Goal: Task Accomplishment & Management: Use online tool/utility

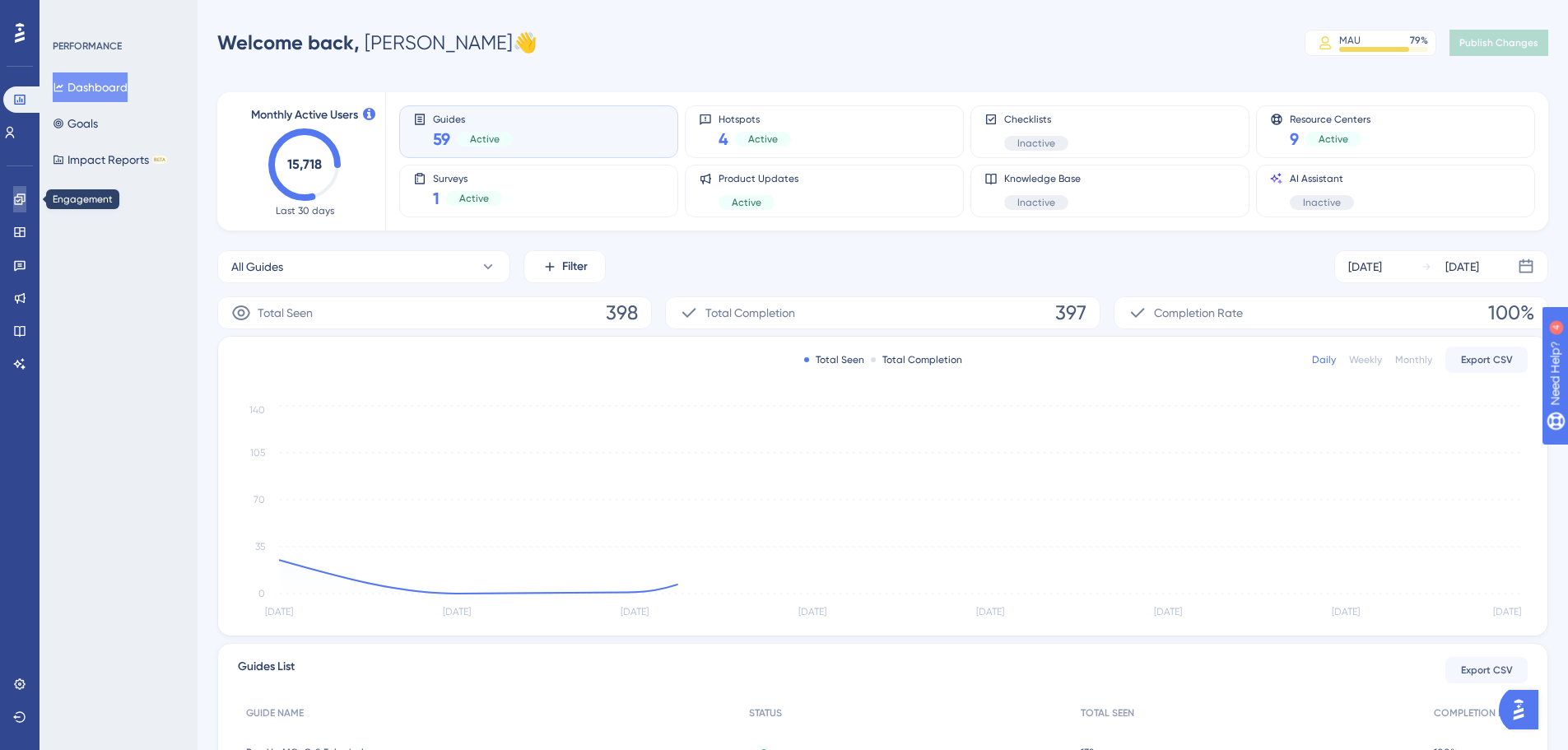
click at [13, 201] on link at bounding box center [19, 200] width 13 height 27
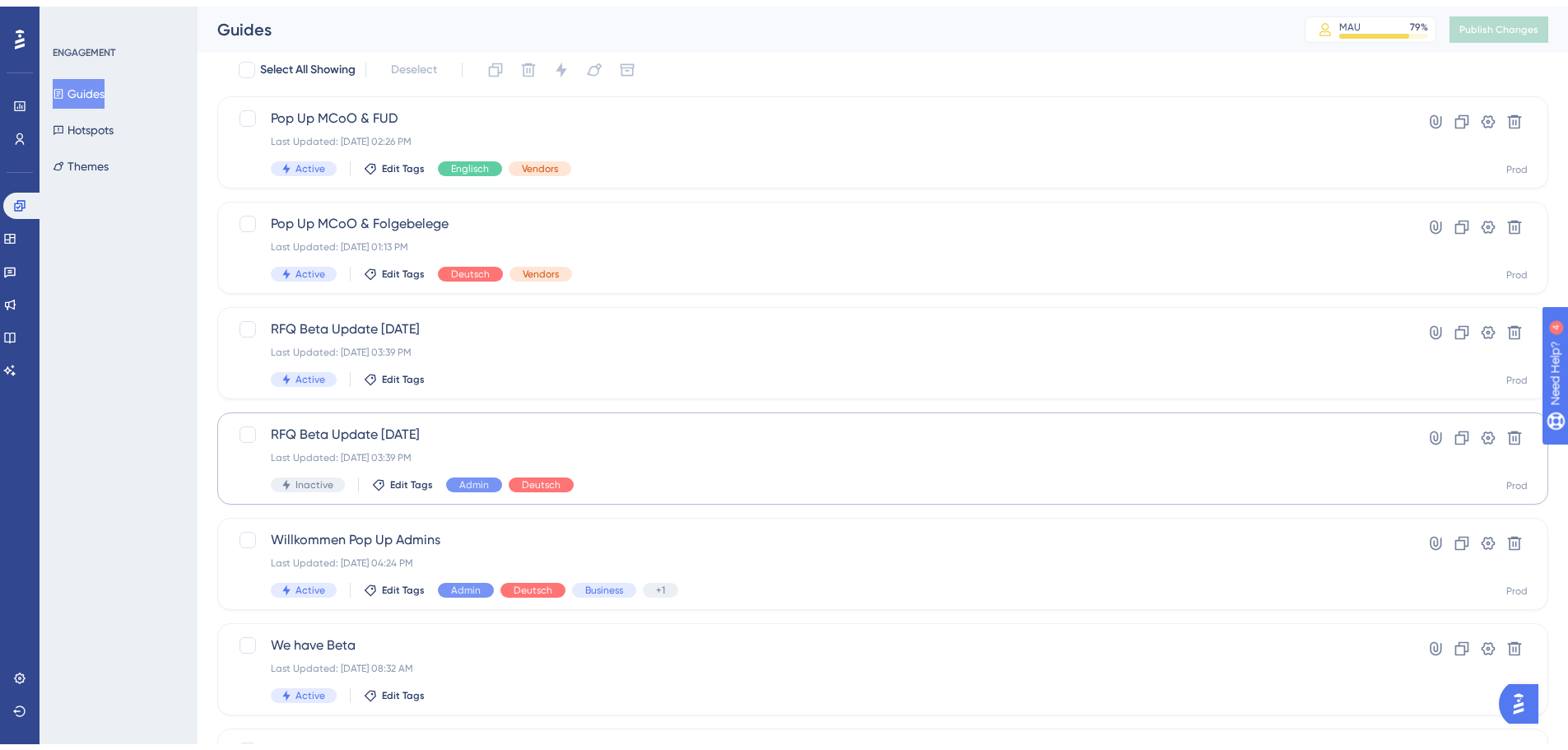
scroll to position [247, 0]
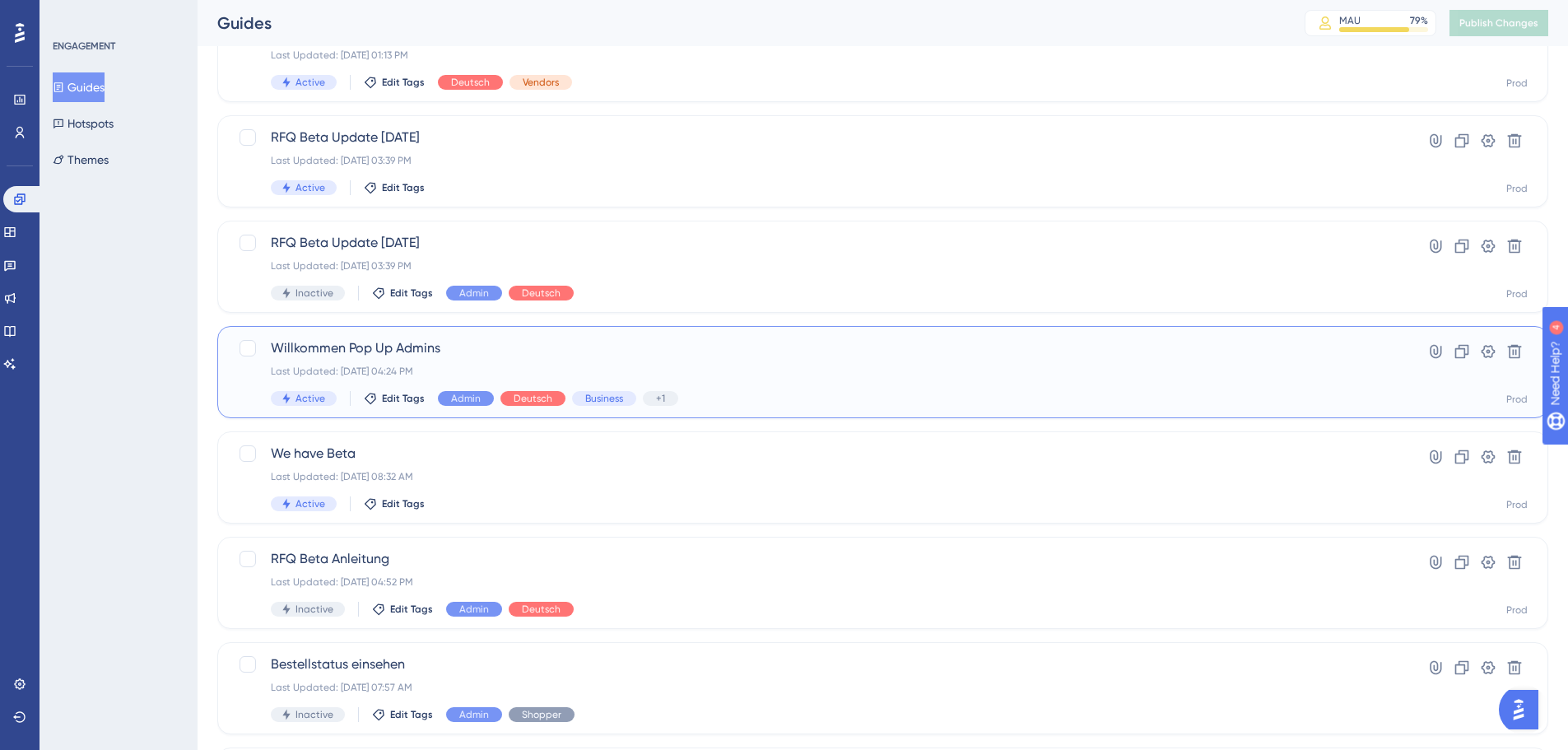
click at [784, 365] on div "Last Updated: [DATE] 04:24 PM" at bounding box center [817, 371] width 1092 height 13
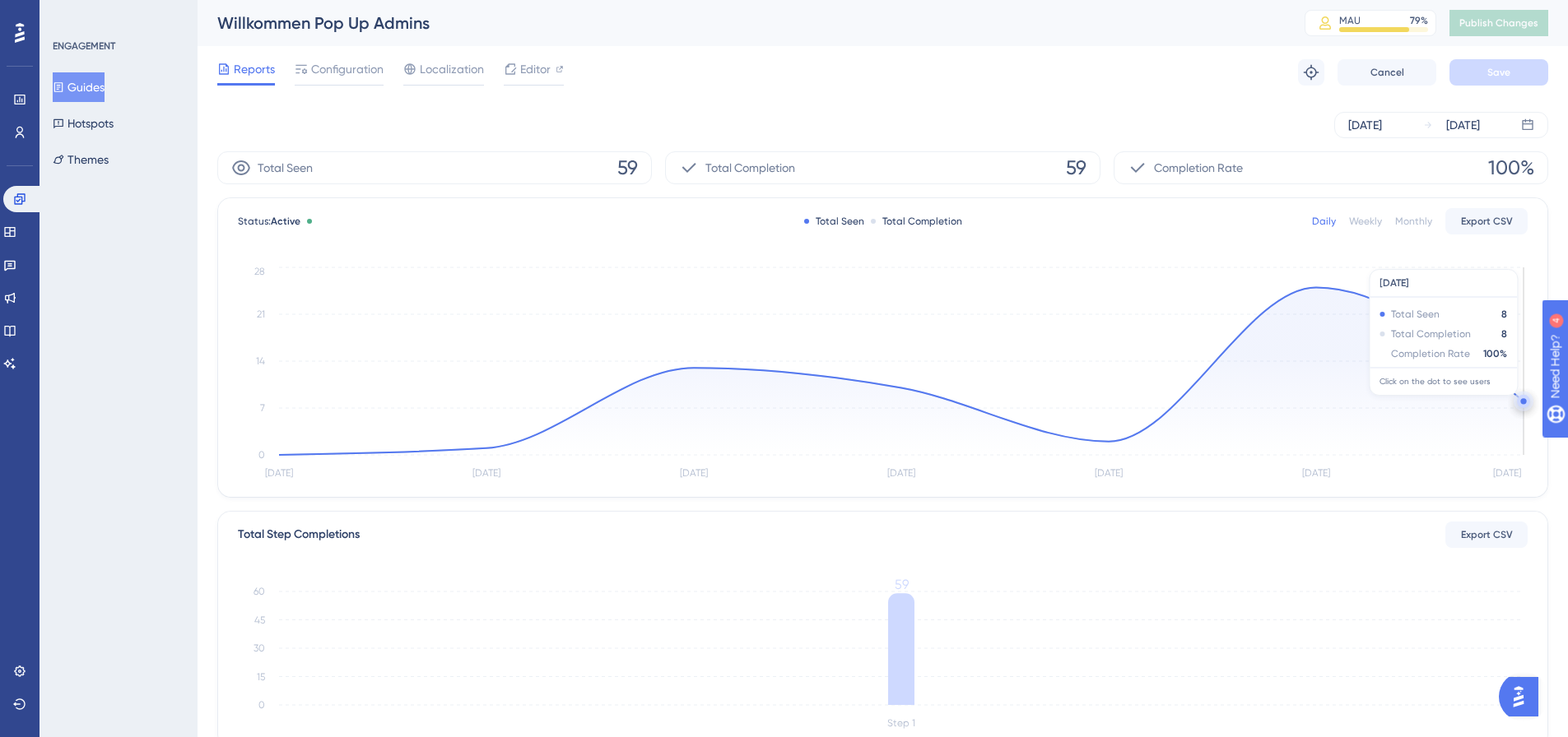
click at [1520, 404] on circle at bounding box center [1523, 402] width 13 height 13
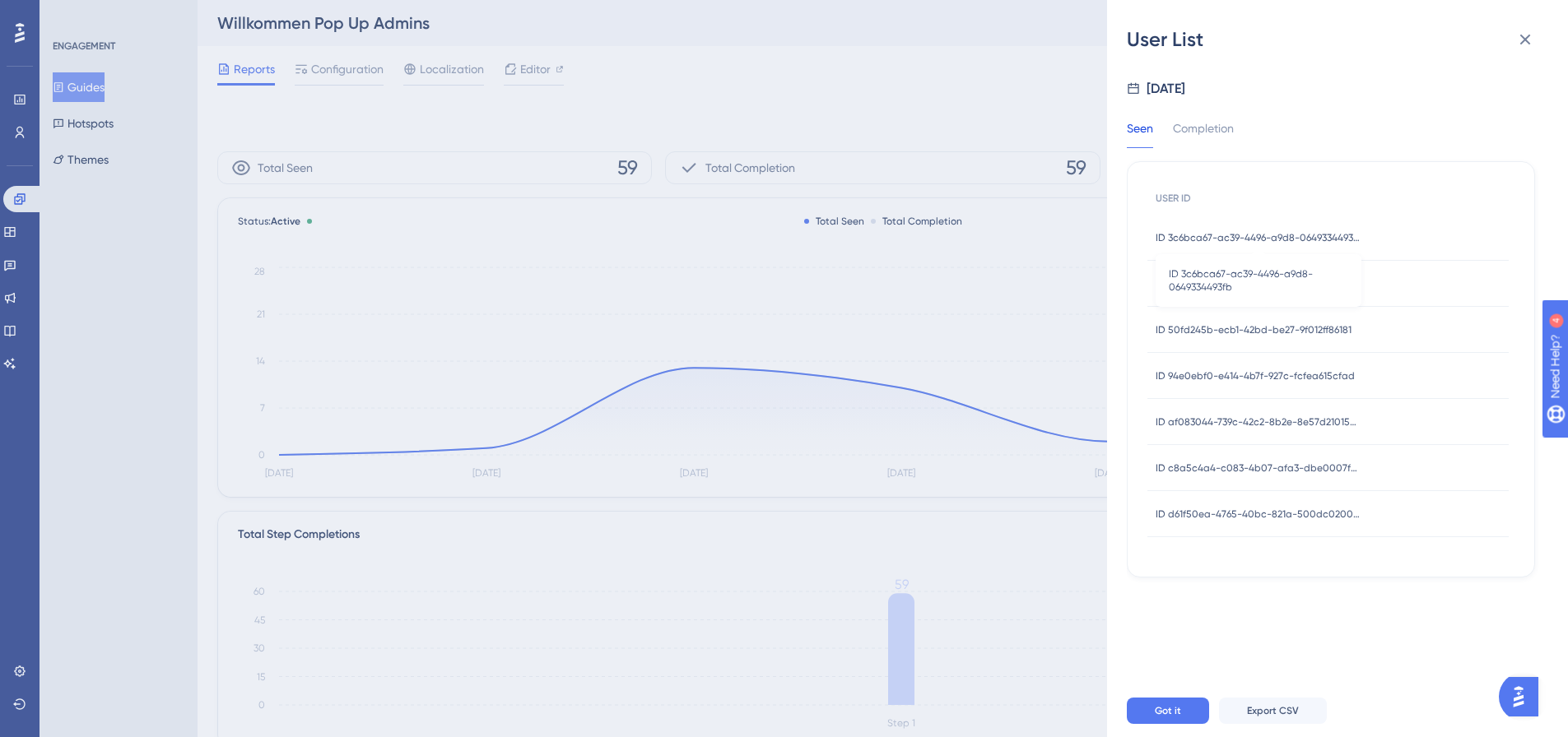
click at [1285, 242] on span "ID 3c6bca67-ac39-4496-a9d8-0649334493fb" at bounding box center [1258, 237] width 206 height 13
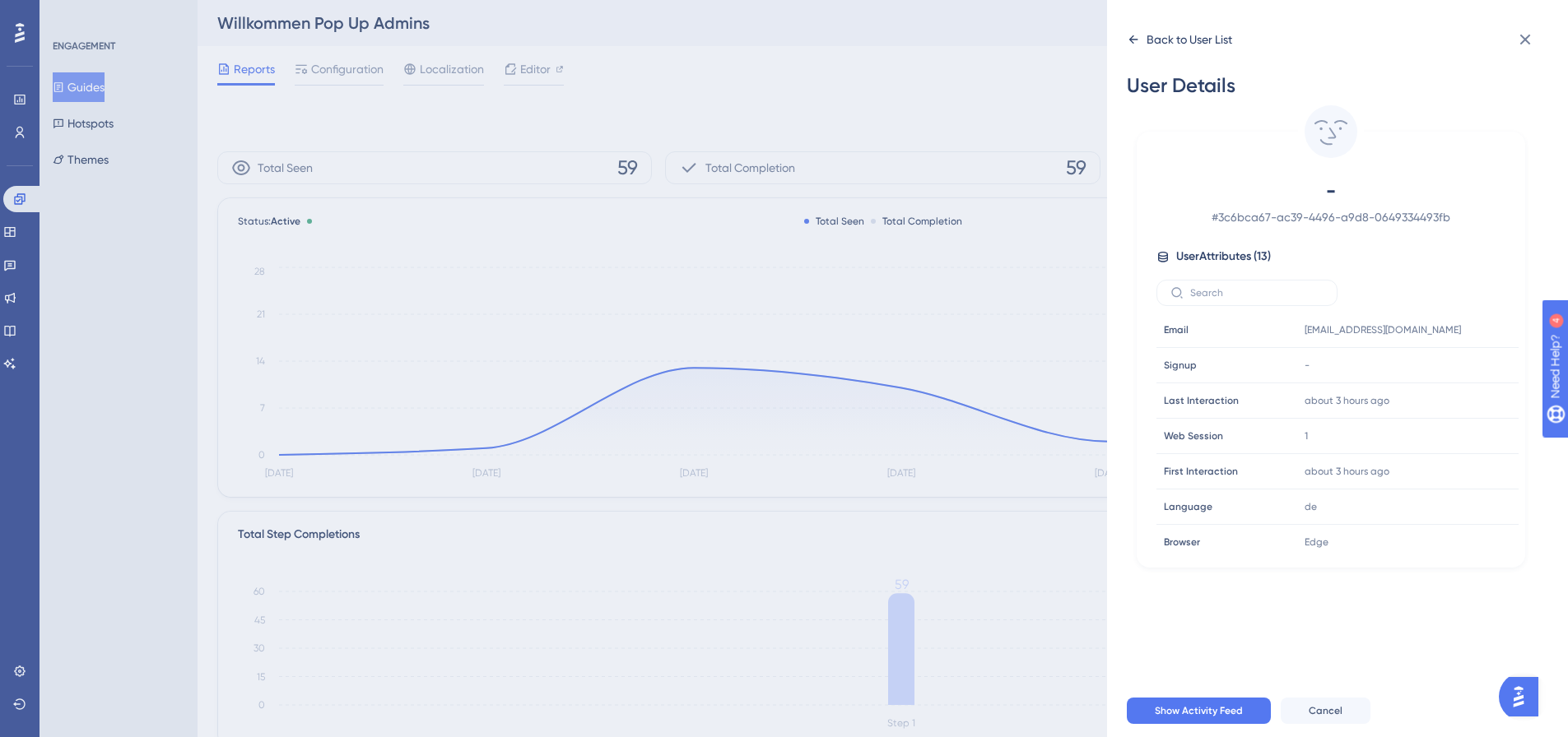
click at [1165, 39] on div "Back to User List" at bounding box center [1189, 40] width 86 height 19
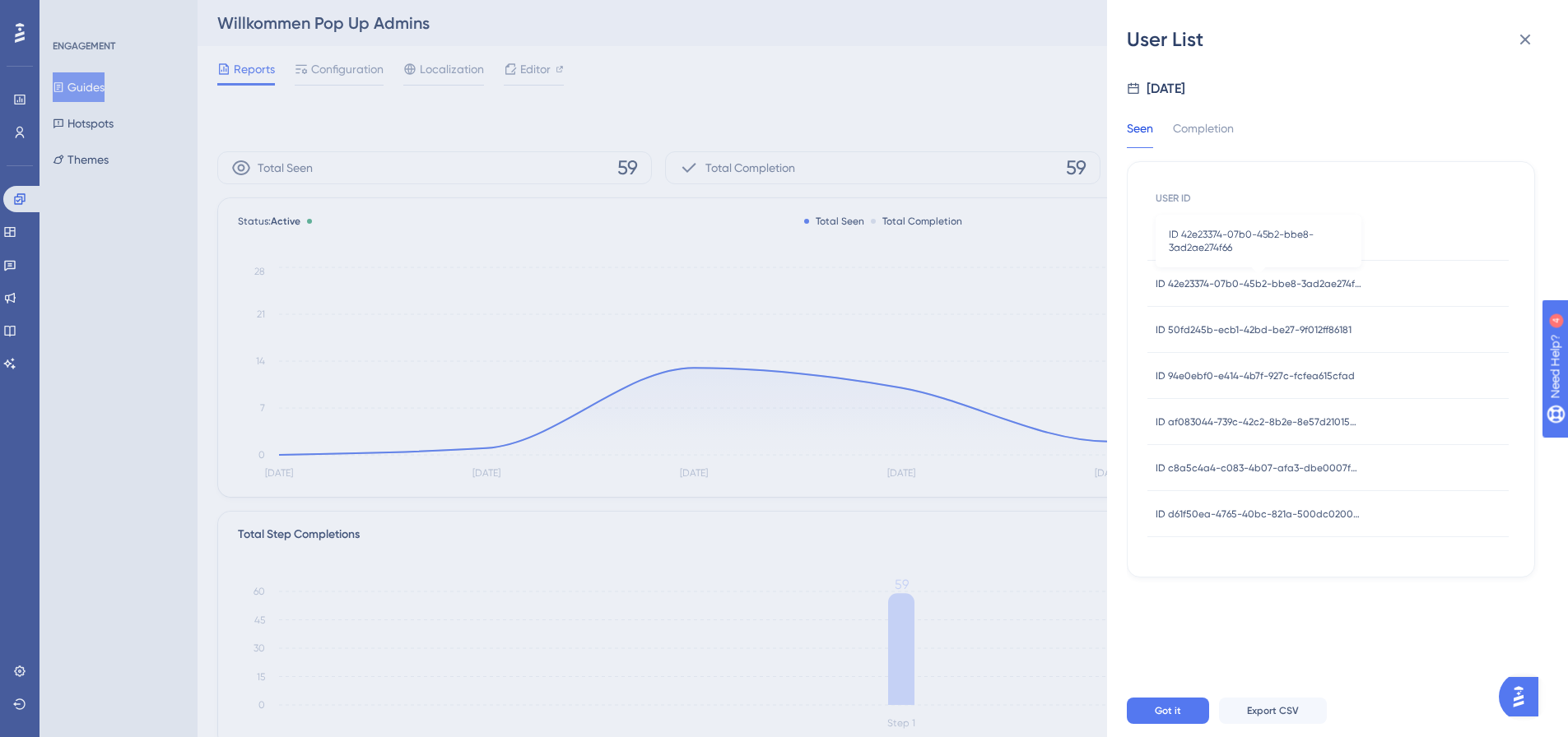
click at [1255, 284] on span "ID 42e23374-07b0-45b2-bbe8-3ad2ae274f66" at bounding box center [1258, 283] width 206 height 13
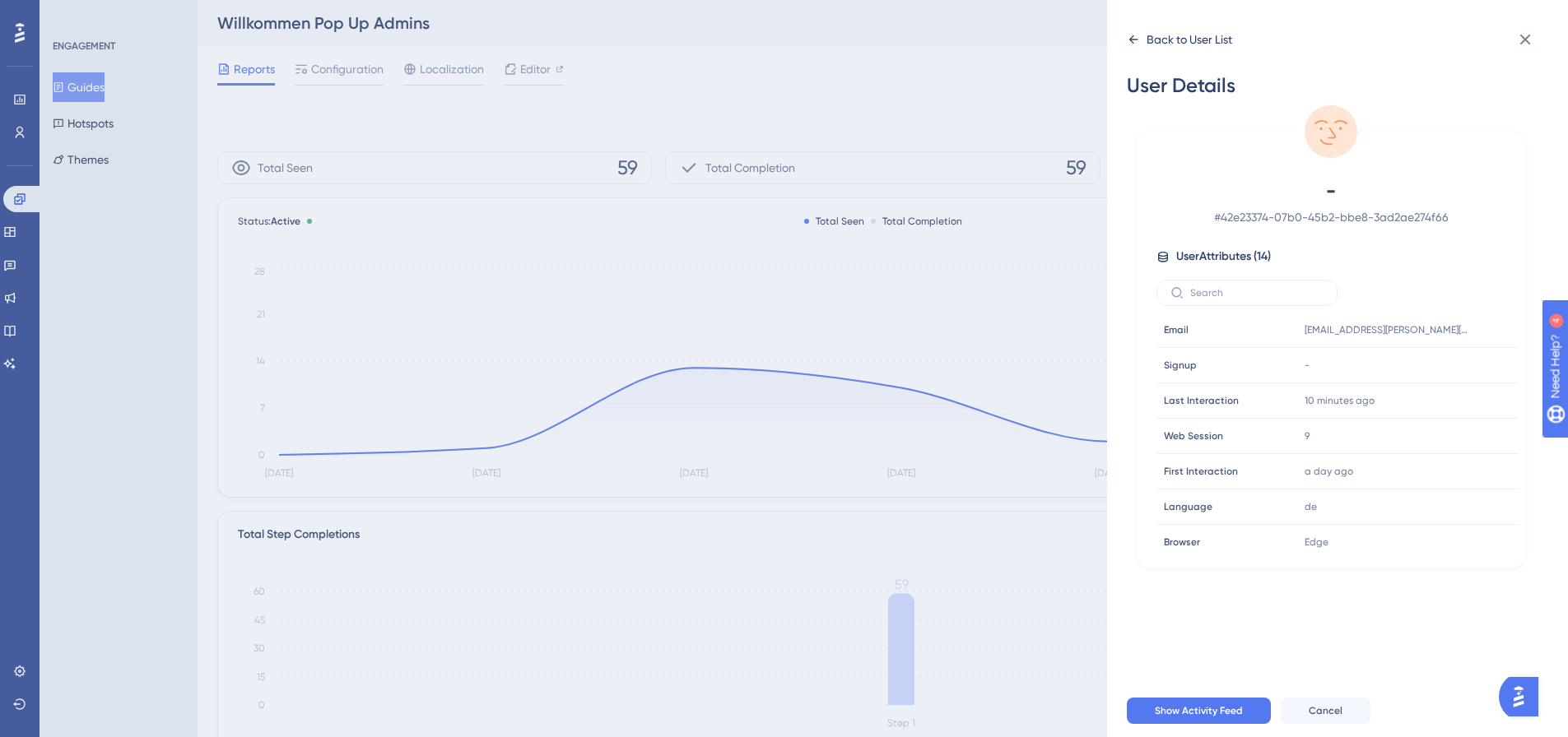
click at [1173, 43] on div "Back to User List" at bounding box center [1189, 40] width 86 height 19
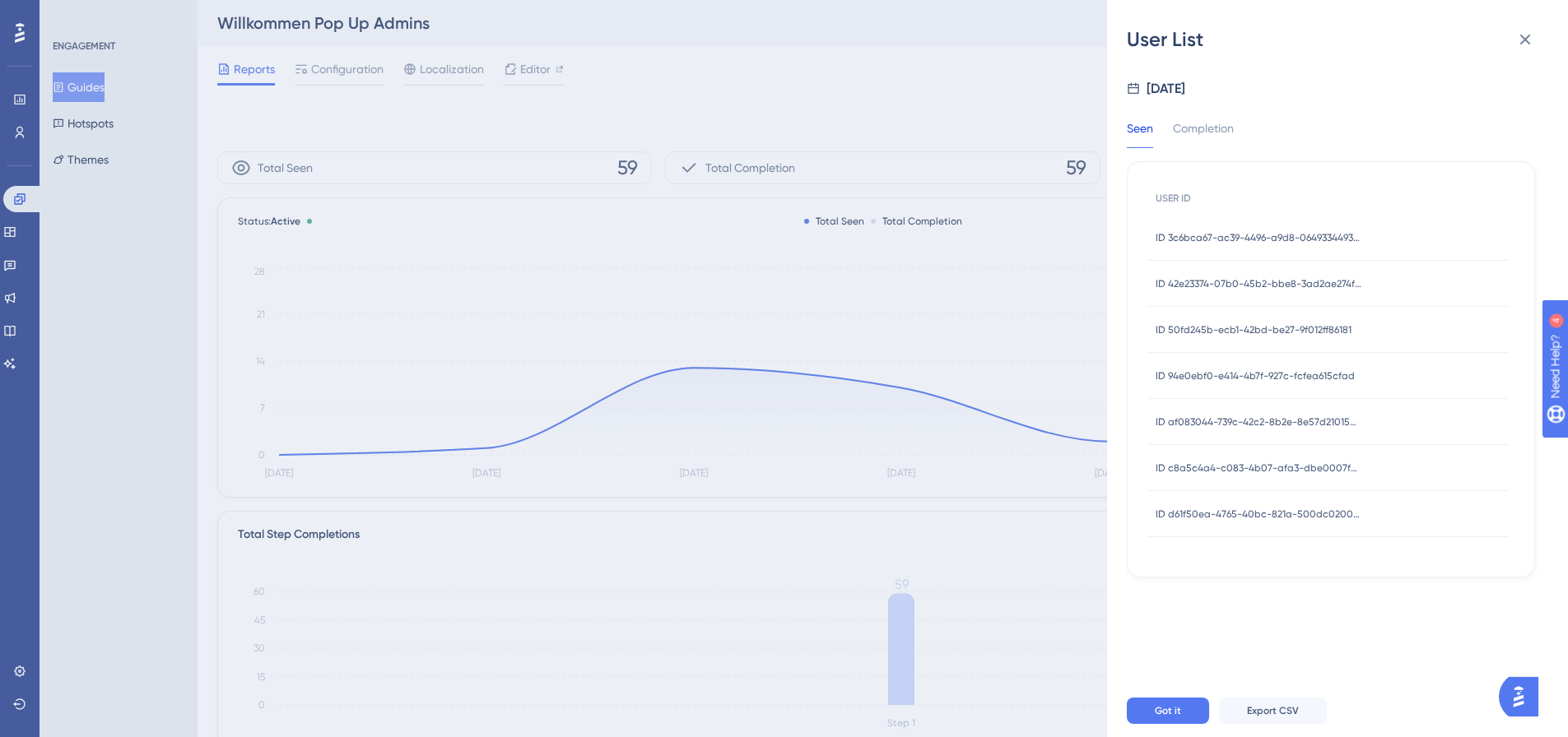
click at [1250, 325] on span "ID 50fd245b-ecb1-42bd-be27-9f012ff86181" at bounding box center [1254, 329] width 196 height 13
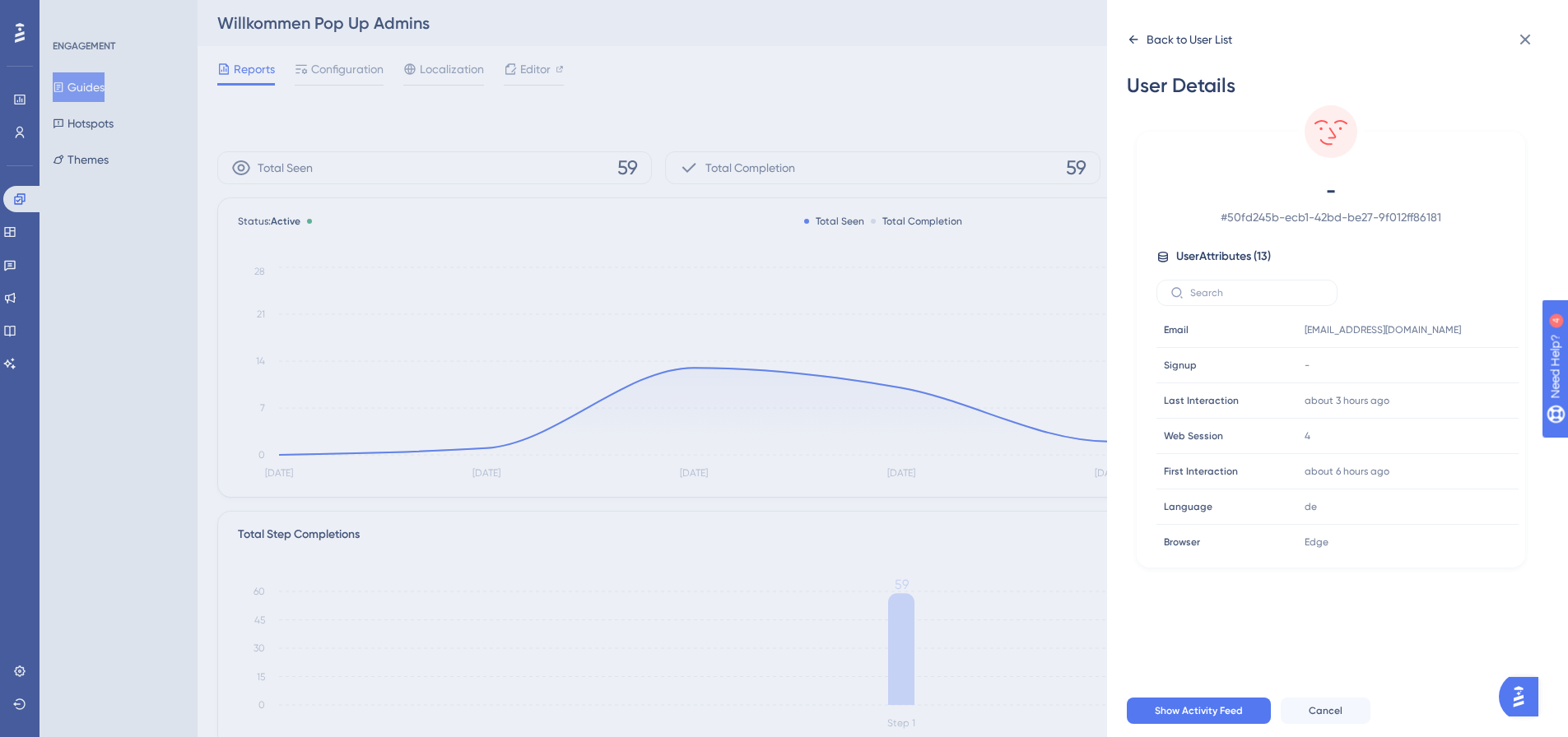
click at [1191, 41] on div "Back to User List" at bounding box center [1189, 40] width 86 height 19
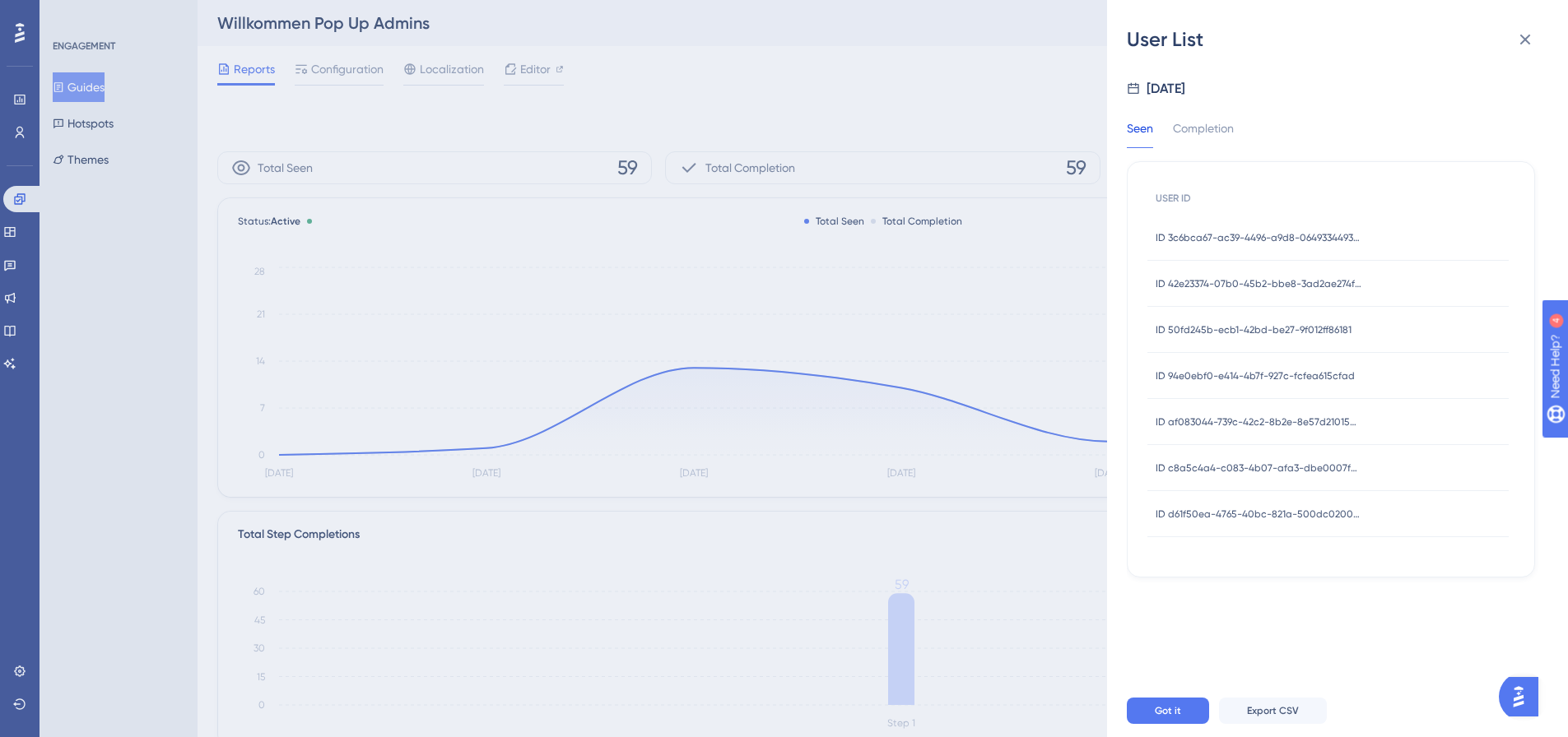
click at [1276, 377] on span "ID 94e0ebf0-e414-4b7f-927c-fcfea615cfad" at bounding box center [1255, 376] width 200 height 13
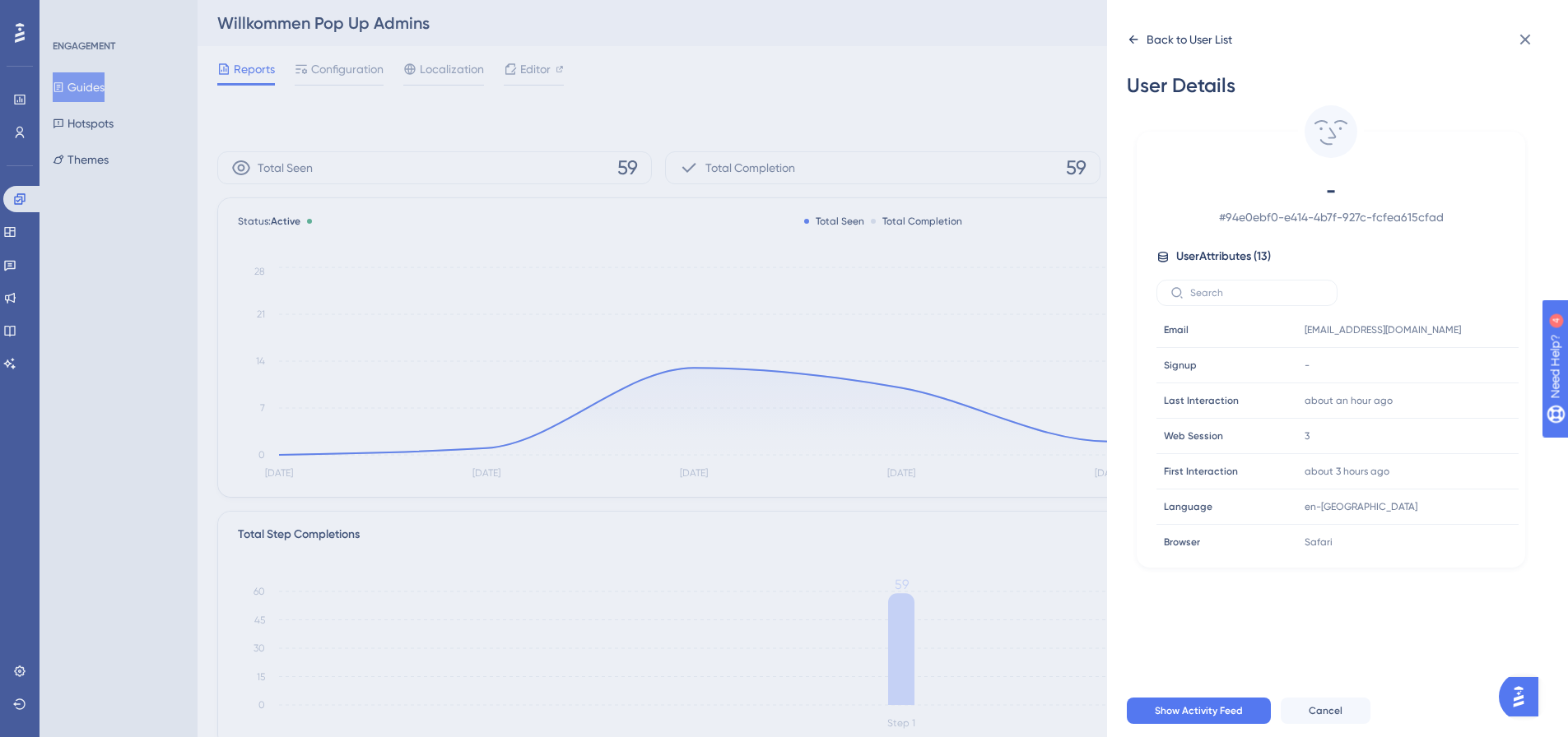
click at [1163, 50] on div "Back to User List" at bounding box center [1179, 40] width 105 height 26
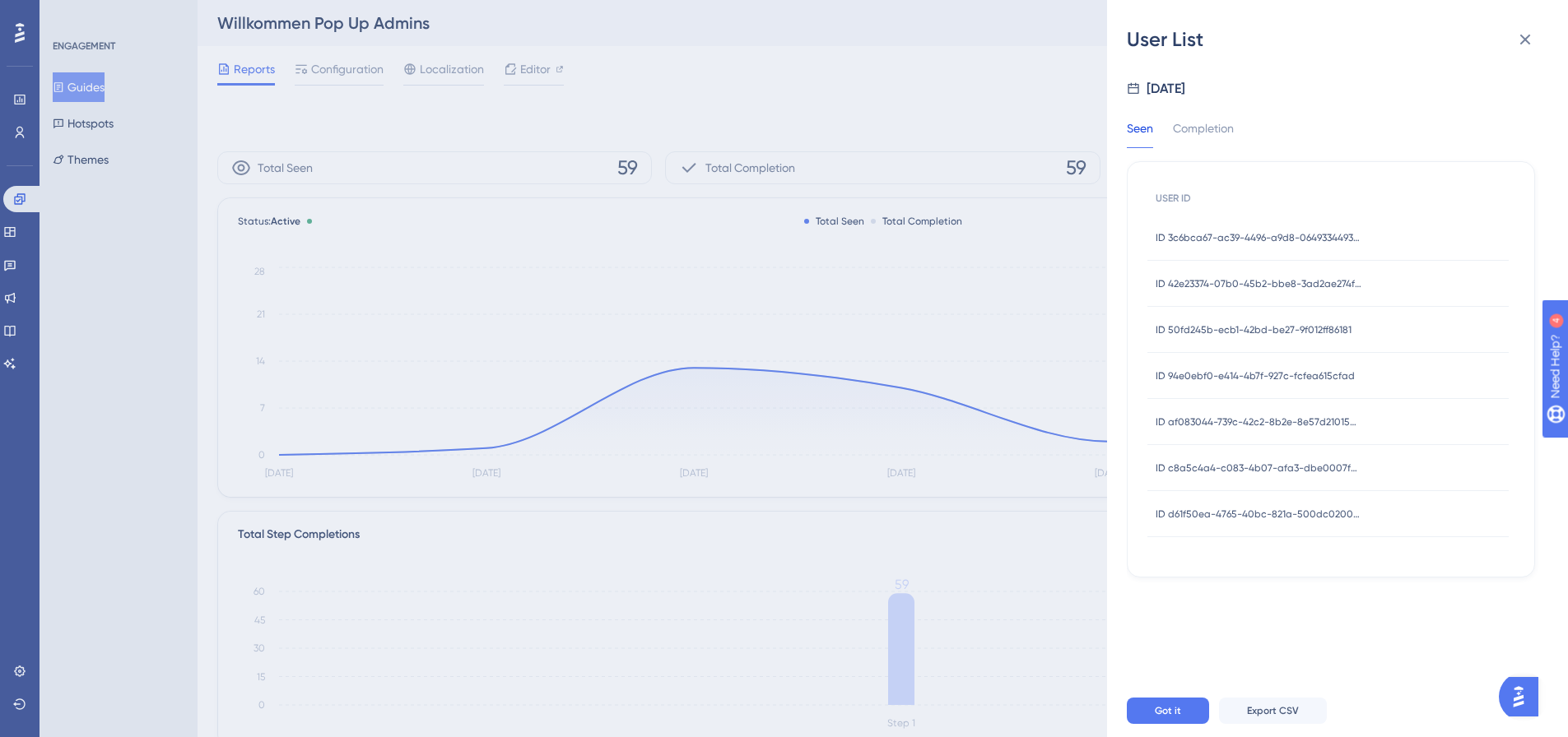
click at [1285, 417] on span "ID af083044-739c-42c2-8b2e-8e57d21015ae" at bounding box center [1258, 422] width 206 height 13
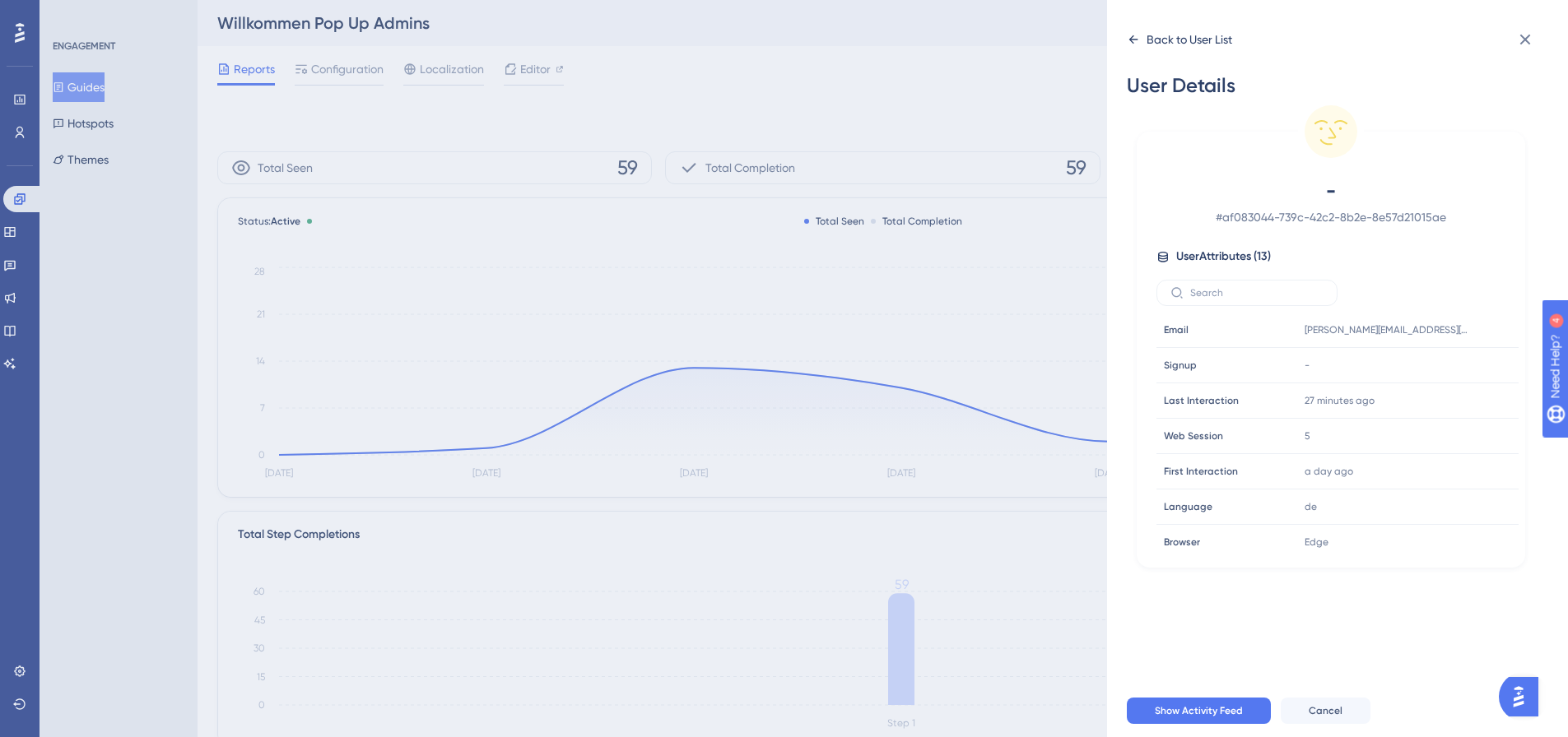
click at [1160, 36] on div "Back to User List" at bounding box center [1189, 40] width 86 height 19
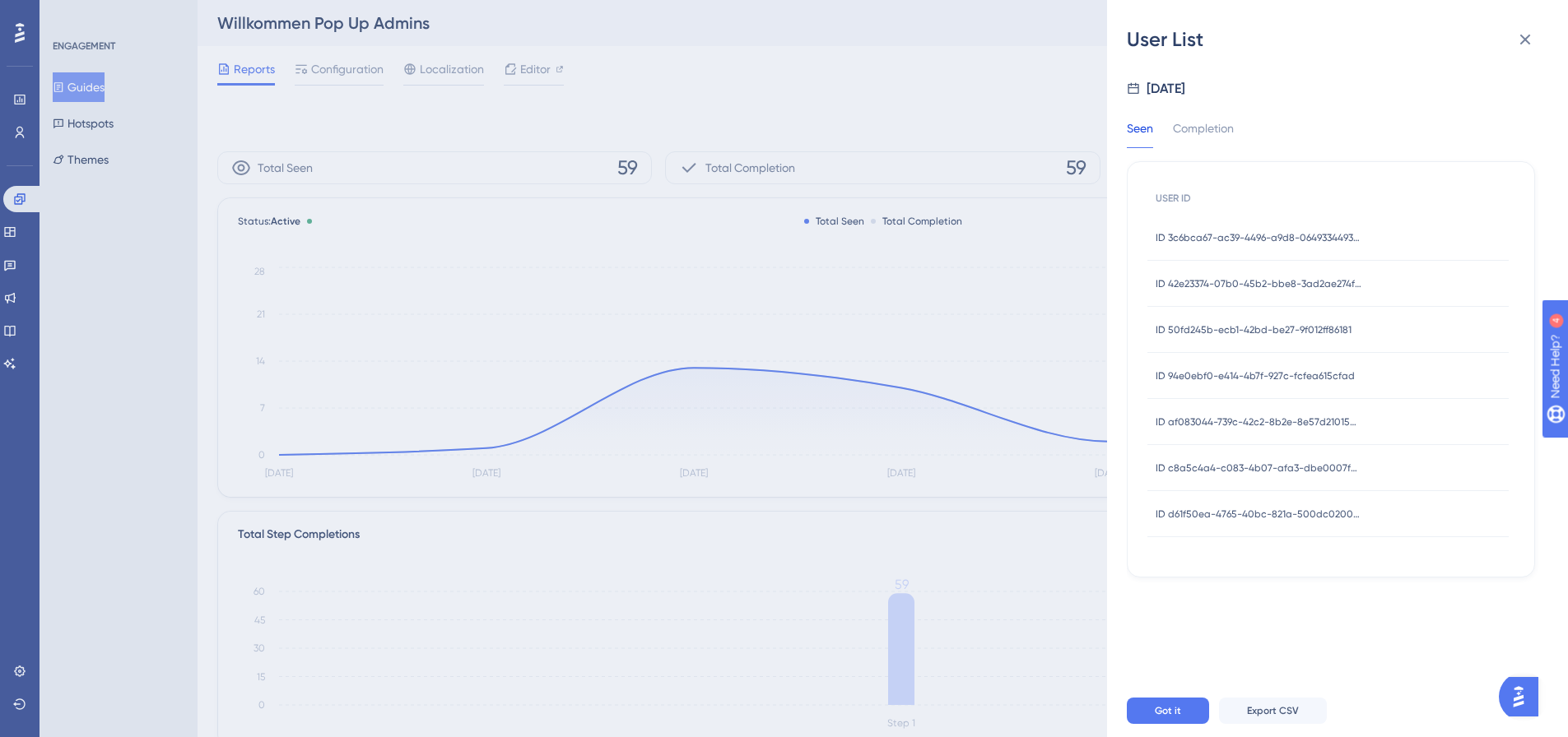
click at [1328, 457] on div "ID c8a5c4a4-c083-4b07-afa3-dbe0007f07f7 ID c8a5c4a4-c083-4b07-afa3-dbe0007f07f7" at bounding box center [1258, 468] width 206 height 46
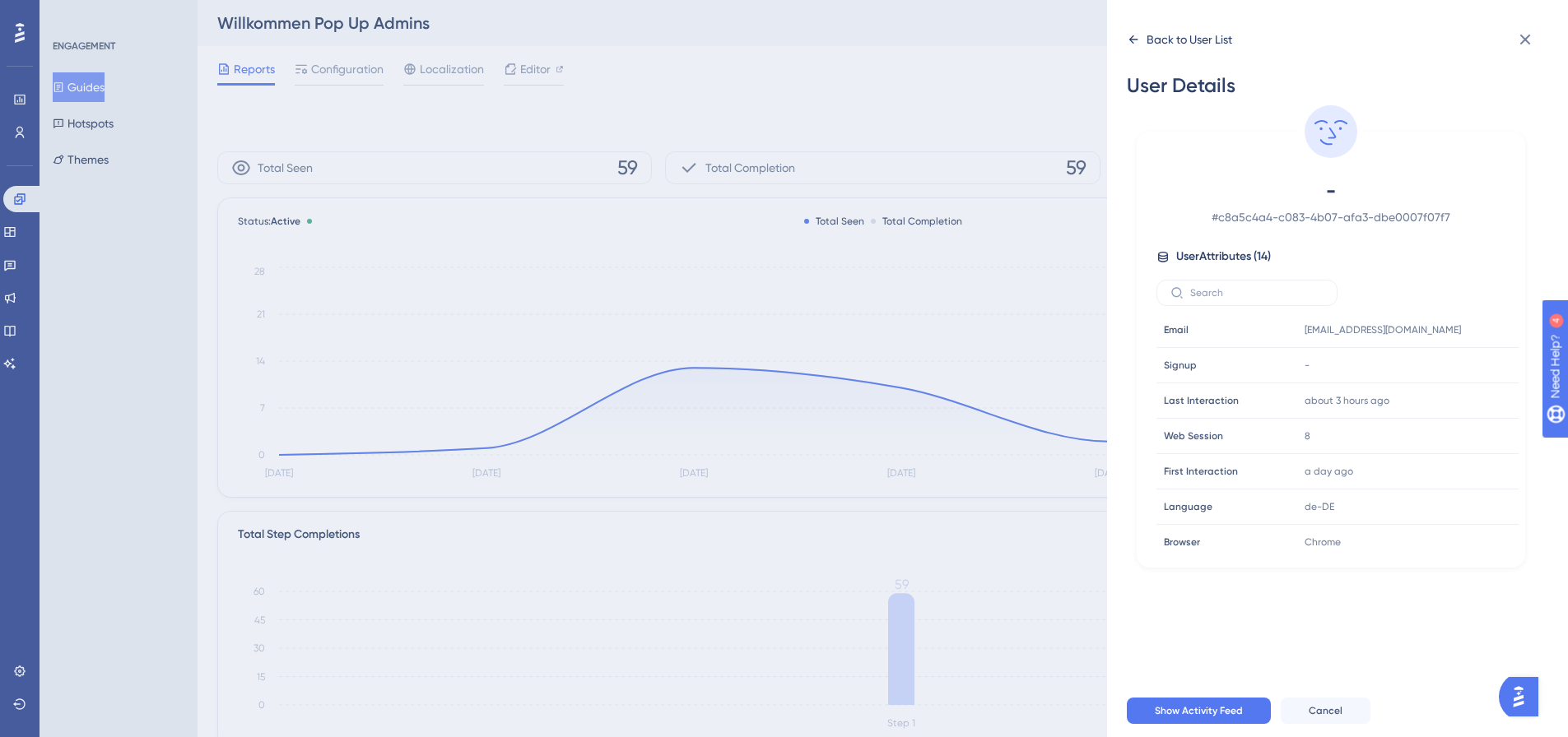
click at [1151, 40] on div "Back to User List" at bounding box center [1189, 40] width 86 height 19
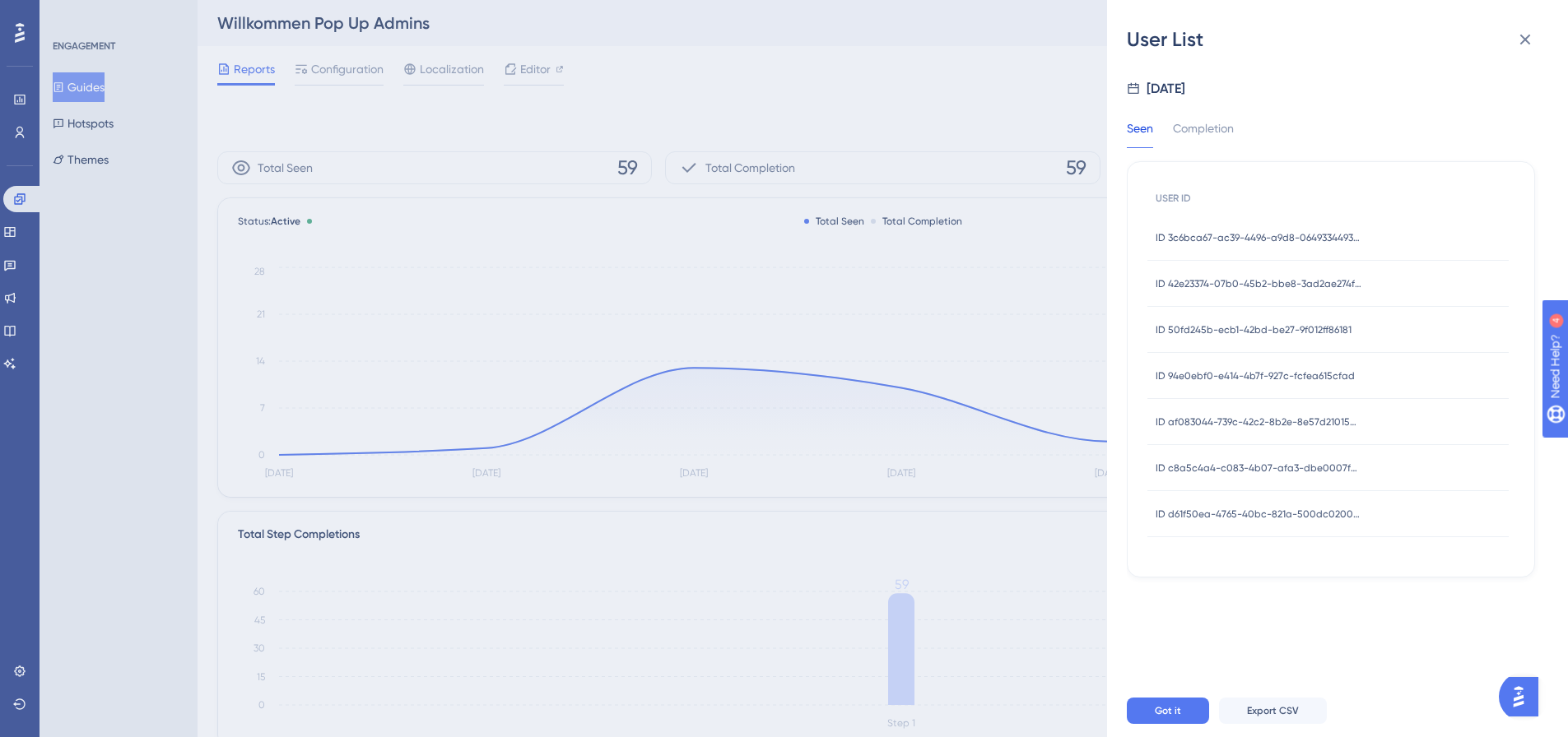
click at [1320, 510] on span "ID d61f50ea-4765-40bc-821a-500dc0200740" at bounding box center [1258, 514] width 206 height 13
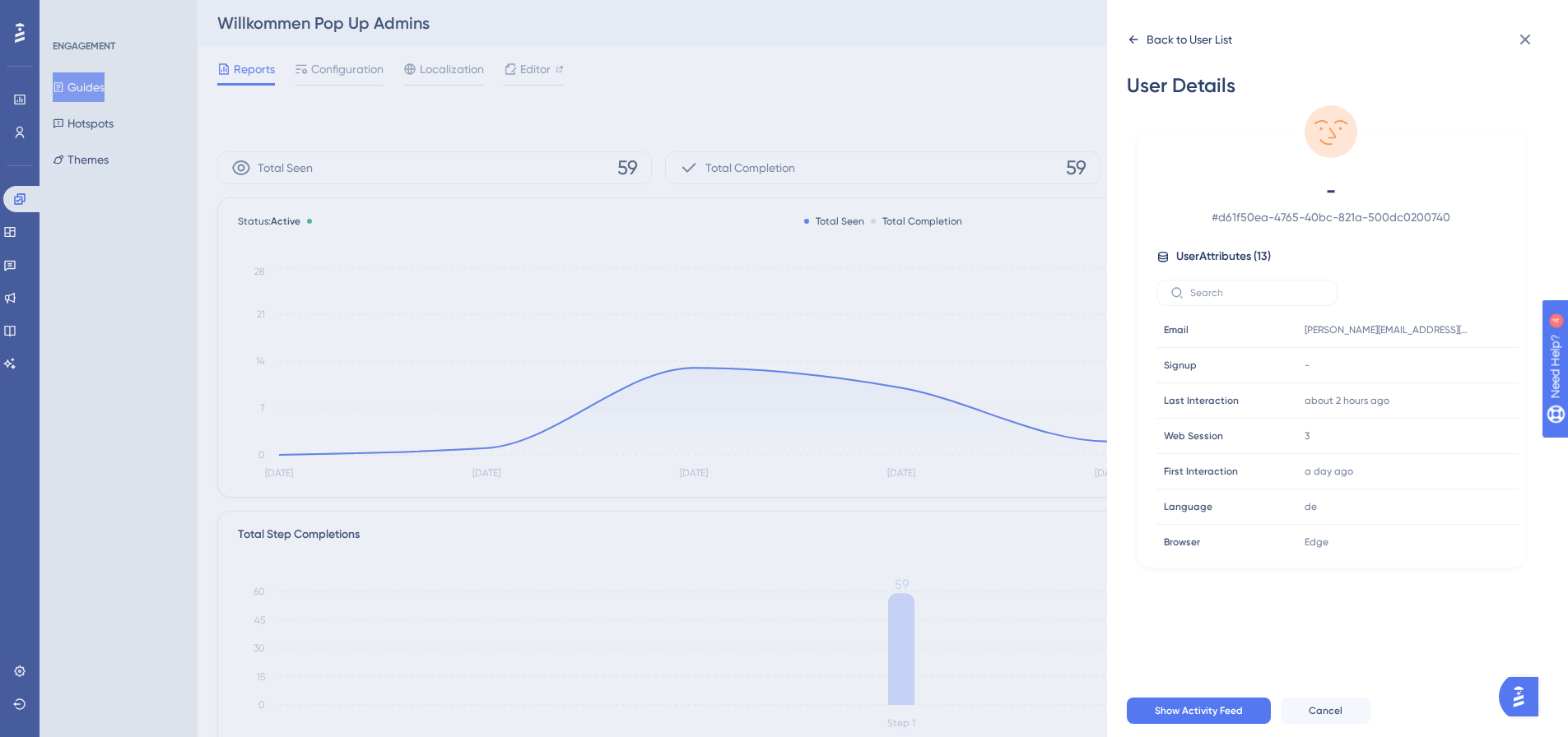
click at [1161, 41] on div "Back to User List" at bounding box center [1189, 40] width 86 height 19
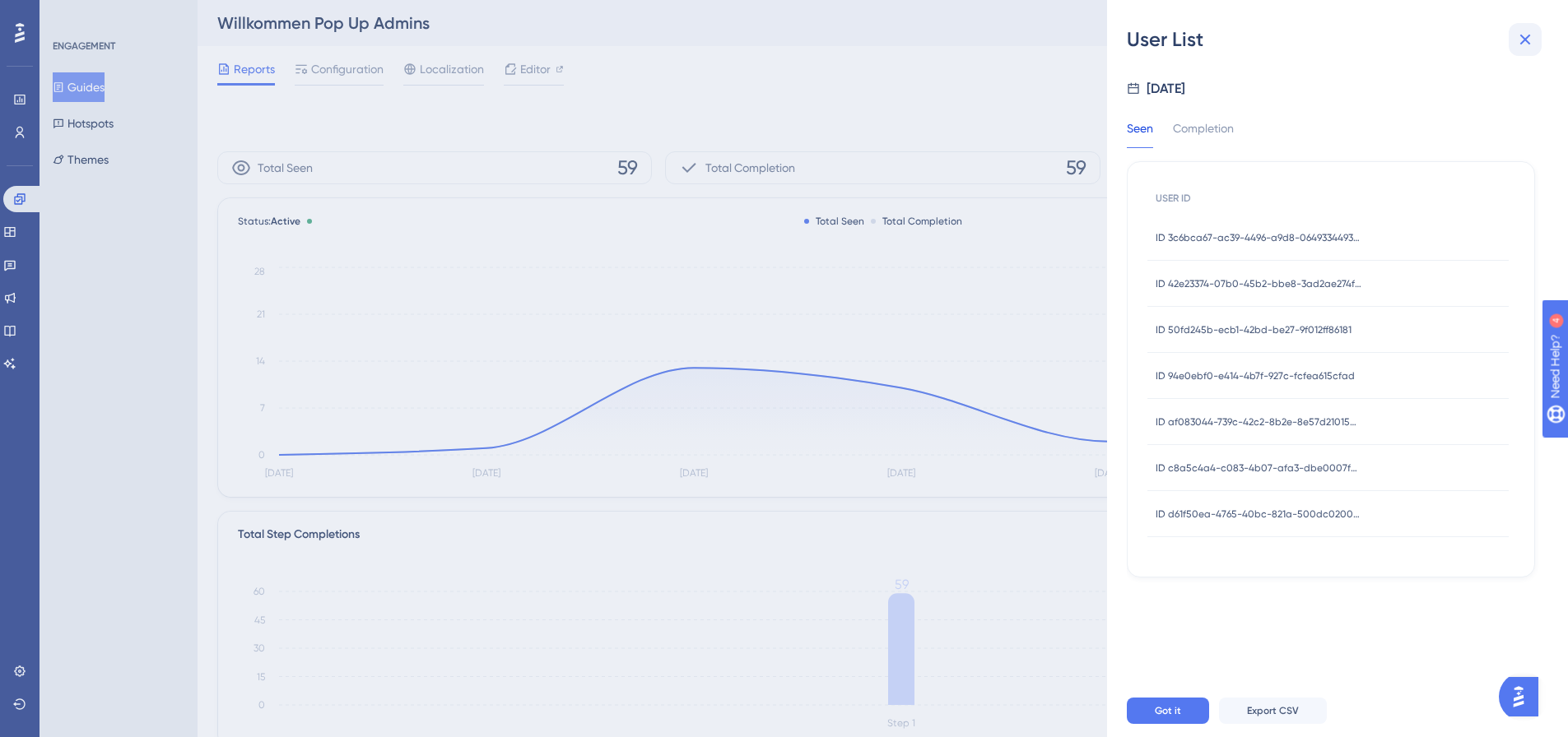
click at [1523, 38] on icon at bounding box center [1526, 40] width 11 height 11
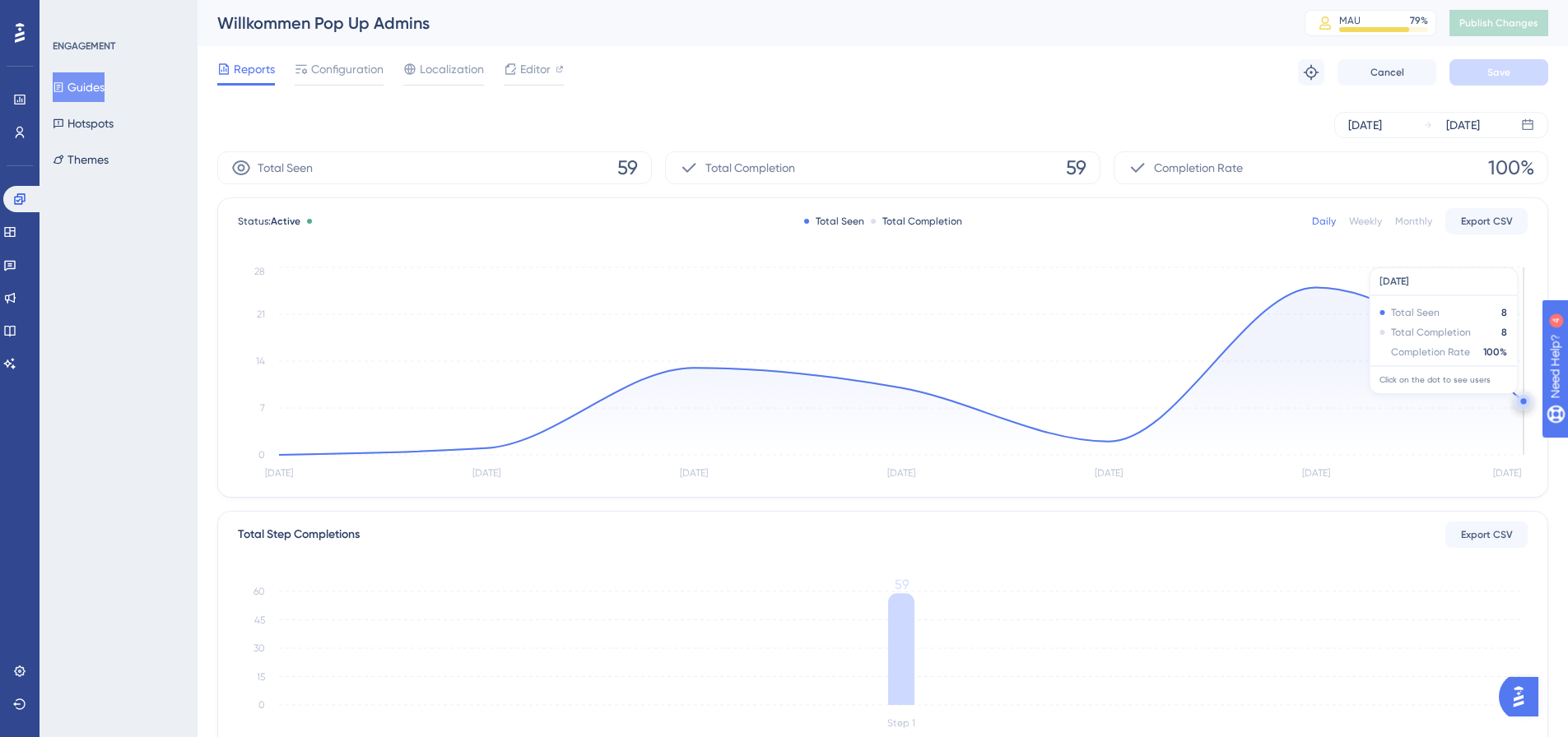
click at [1519, 401] on circle at bounding box center [1523, 402] width 13 height 13
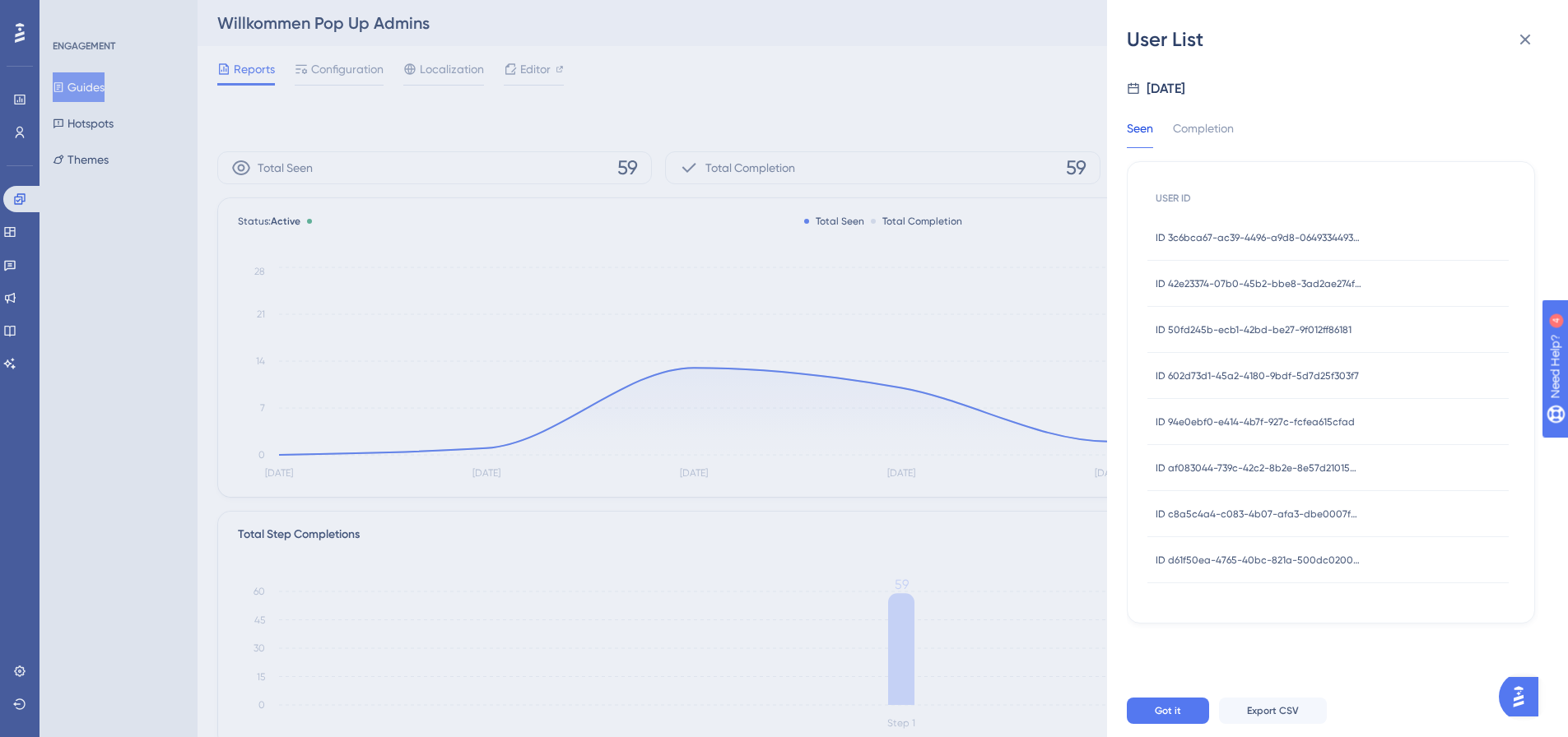
click at [1273, 552] on div "ID d61f50ea-4765-40bc-821a-500dc0200740 ID d61f50ea-4765-40bc-821a-500dc0200740" at bounding box center [1258, 560] width 206 height 46
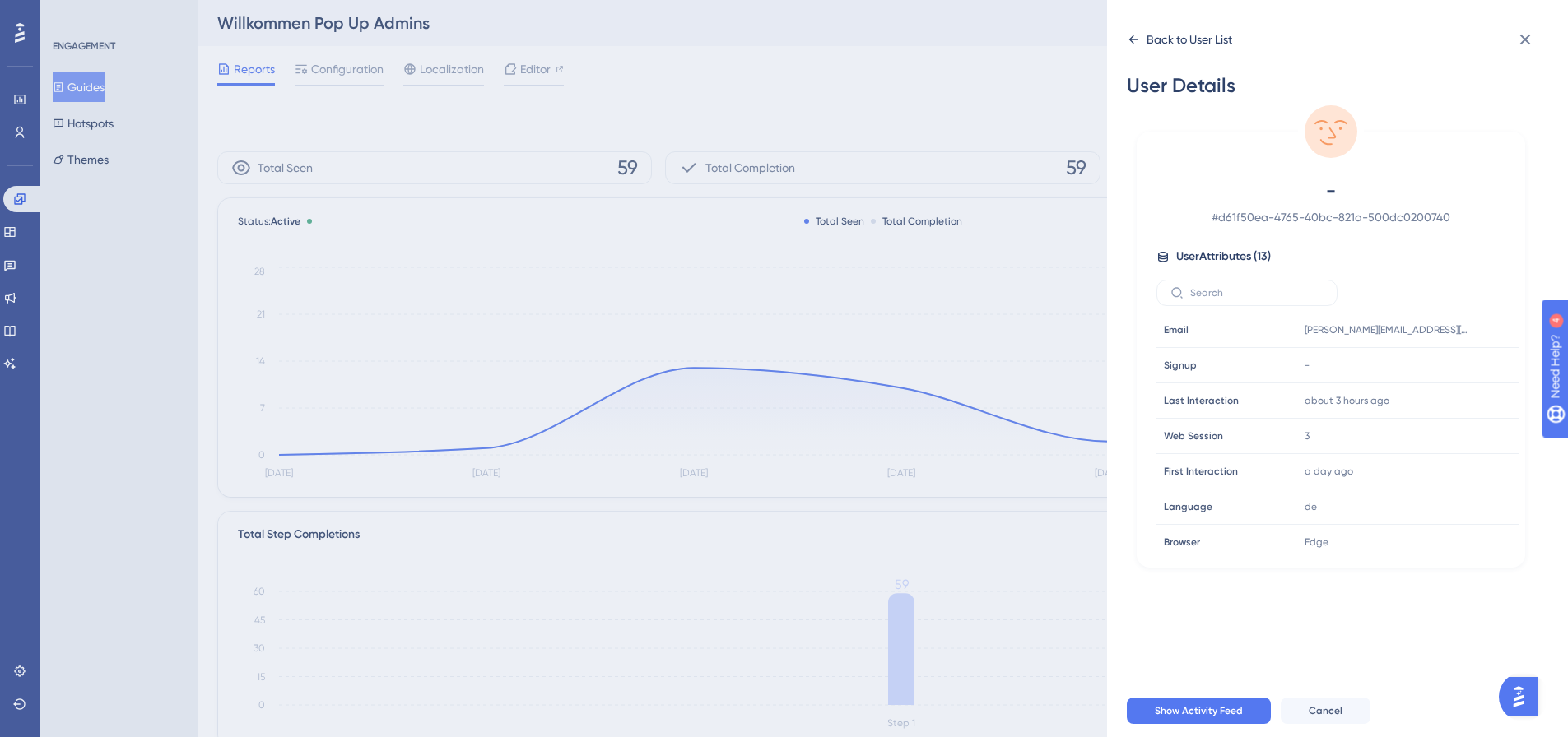
click at [1136, 42] on icon at bounding box center [1133, 39] width 13 height 13
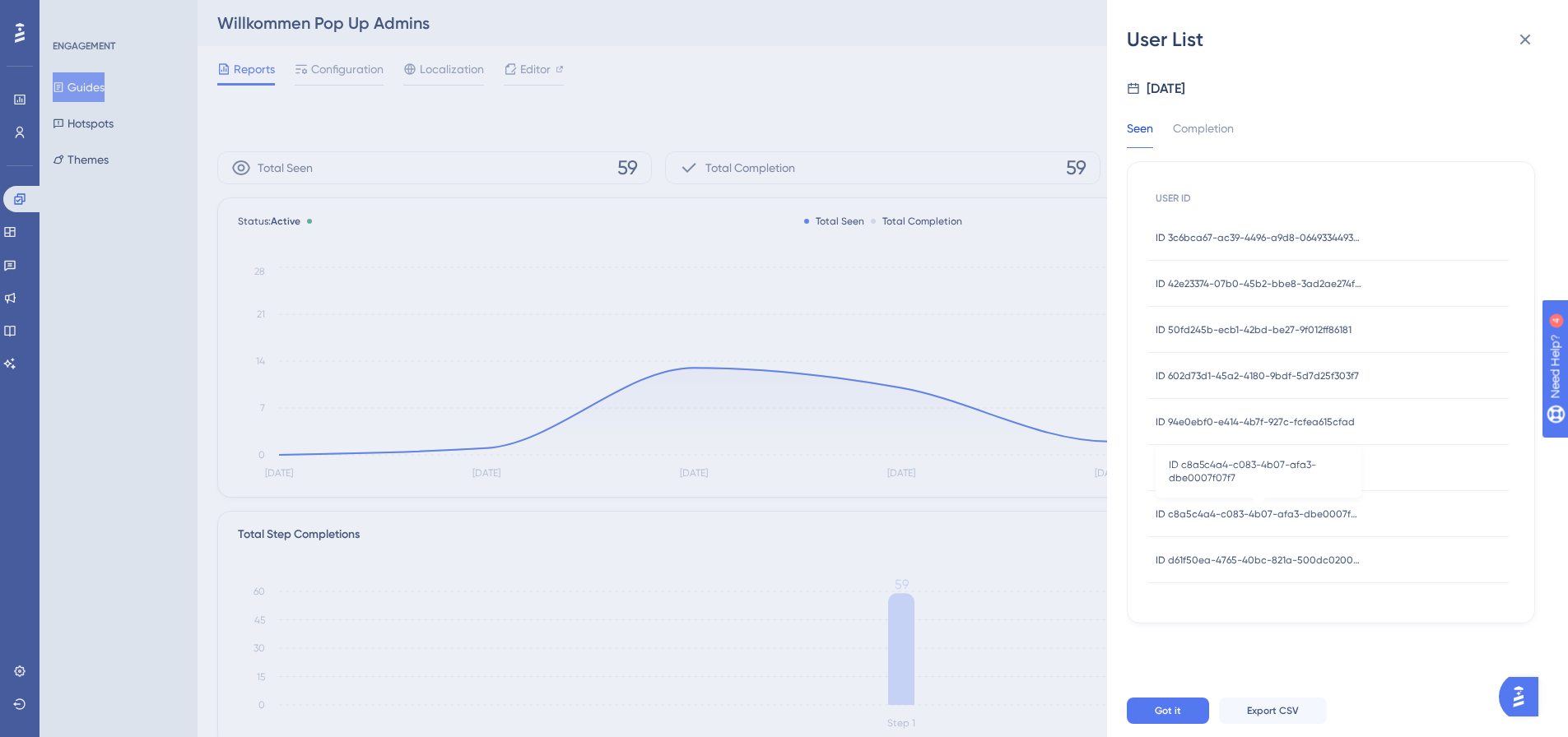
click at [1306, 514] on span "ID c8a5c4a4-c083-4b07-afa3-dbe0007f07f7" at bounding box center [1258, 514] width 206 height 13
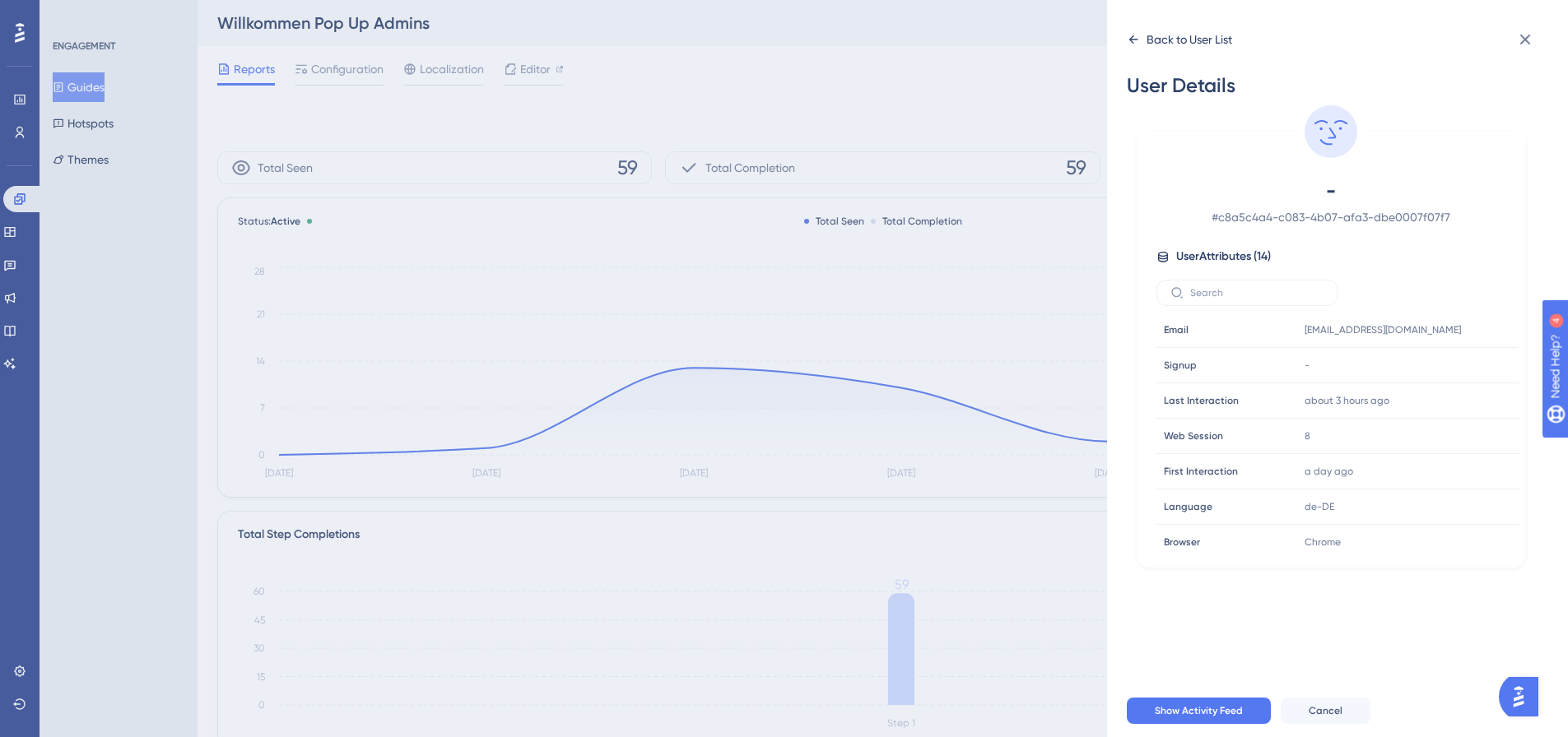
click at [1138, 37] on icon at bounding box center [1133, 39] width 13 height 13
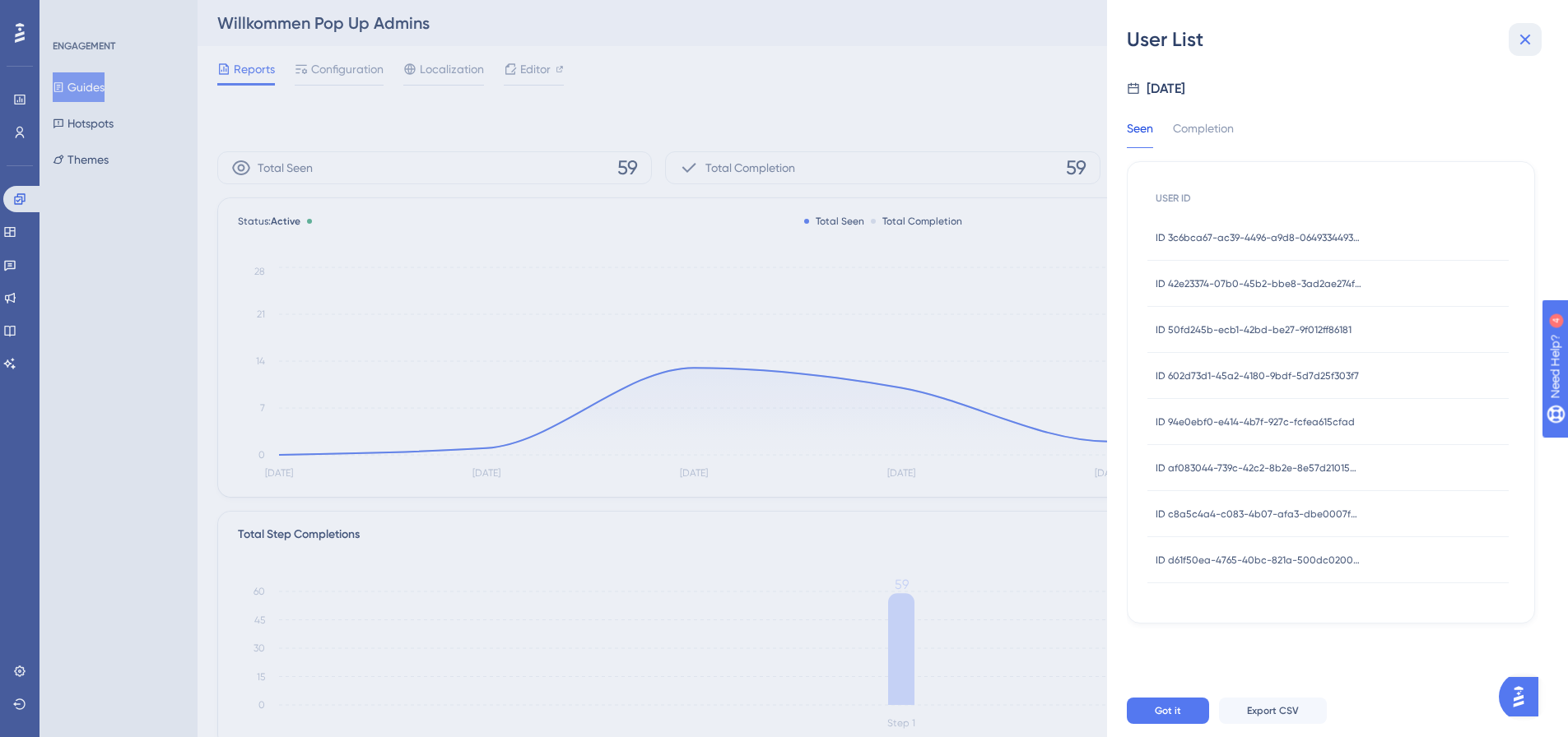
click at [1517, 44] on icon at bounding box center [1526, 40] width 19 height 19
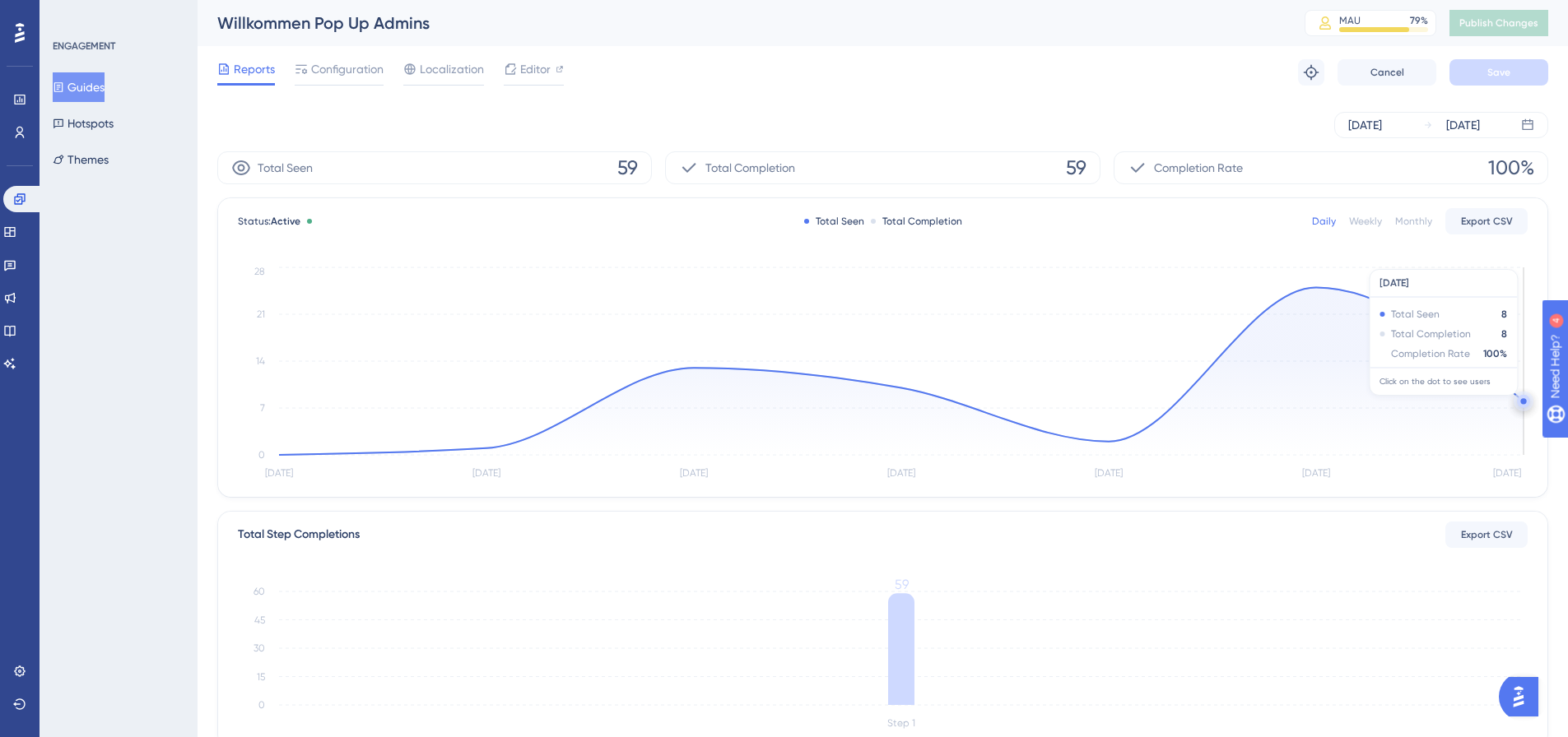
click at [1524, 404] on circle at bounding box center [1523, 401] width 6 height 6
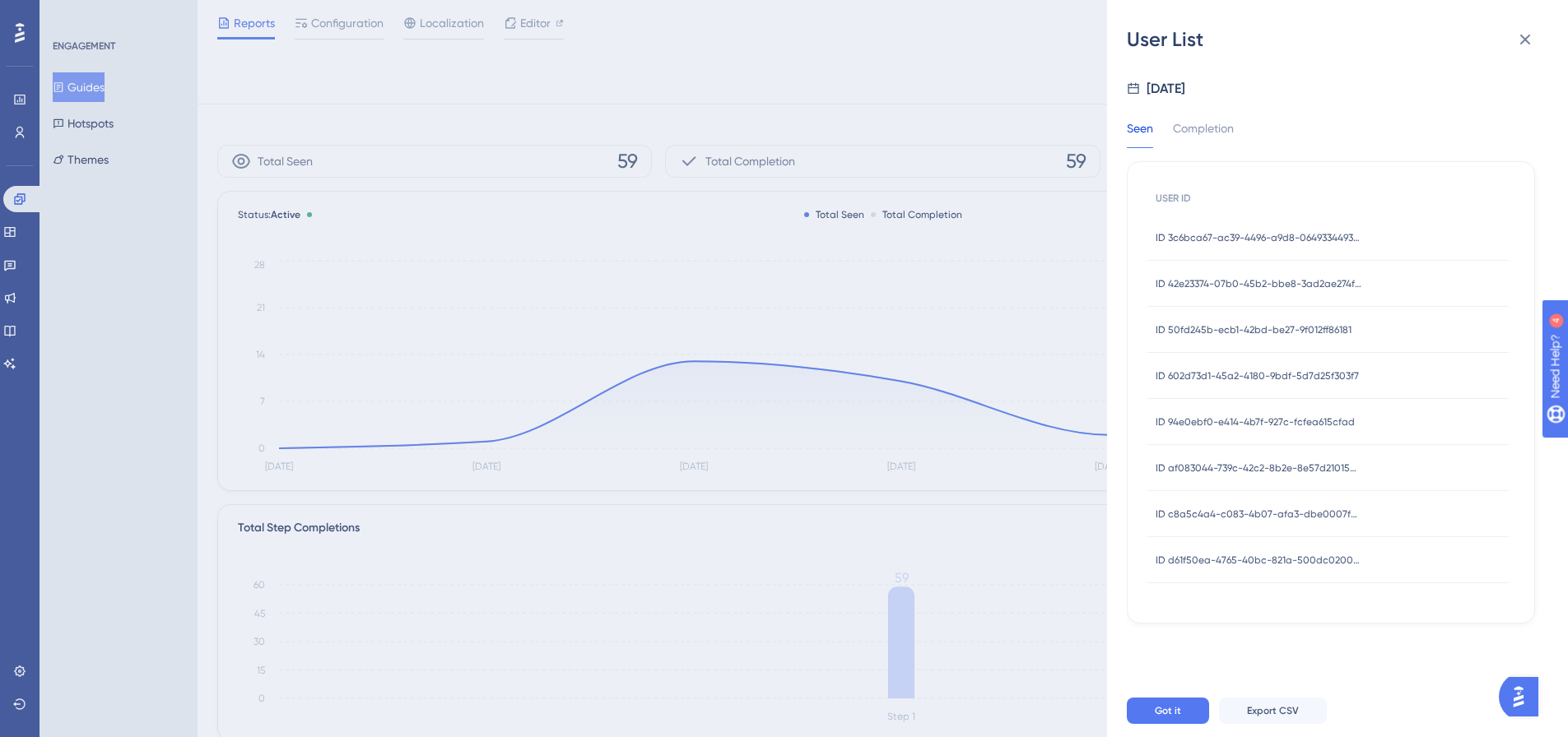
scroll to position [329, 0]
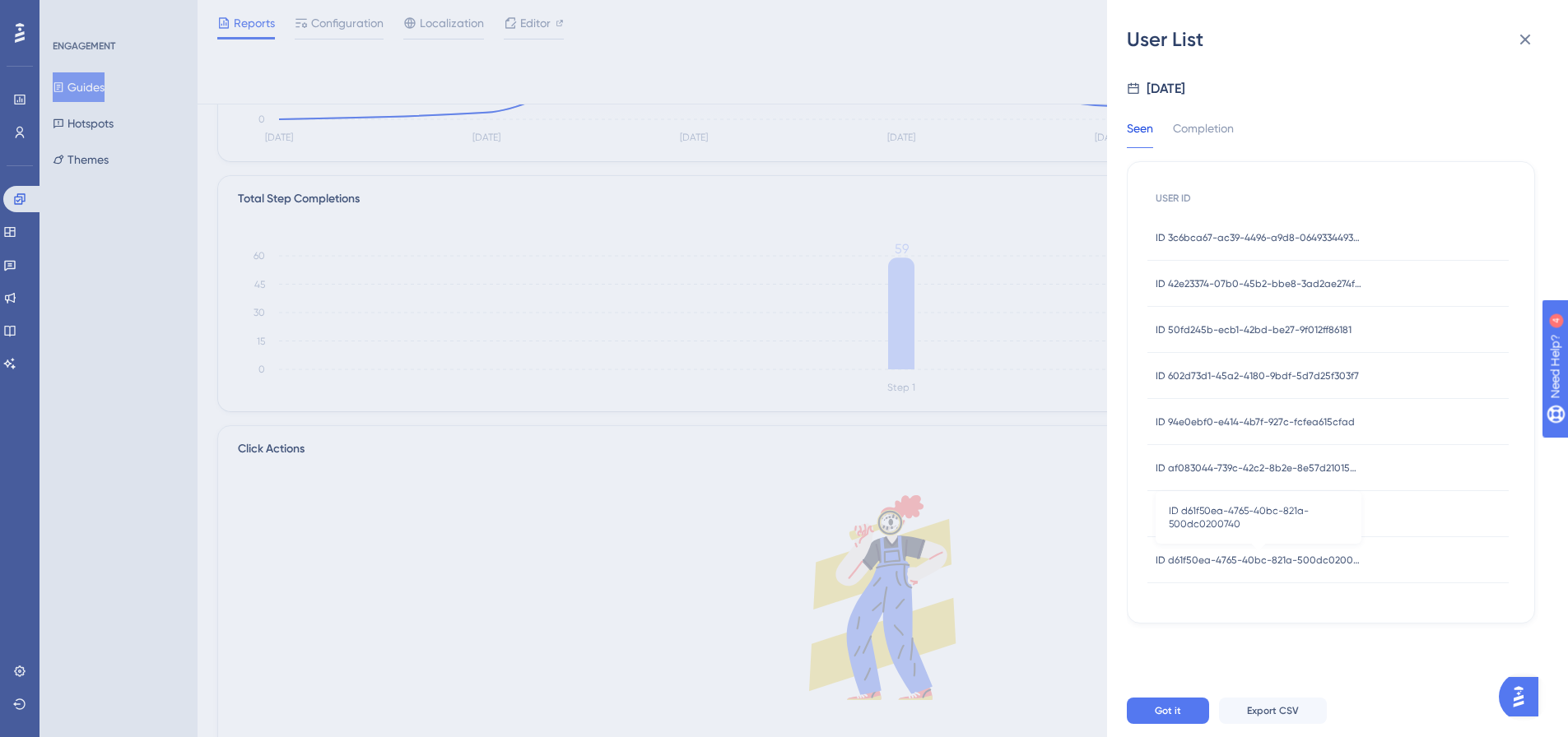
click at [1248, 556] on span "ID d61f50ea-4765-40bc-821a-500dc0200740" at bounding box center [1258, 560] width 206 height 13
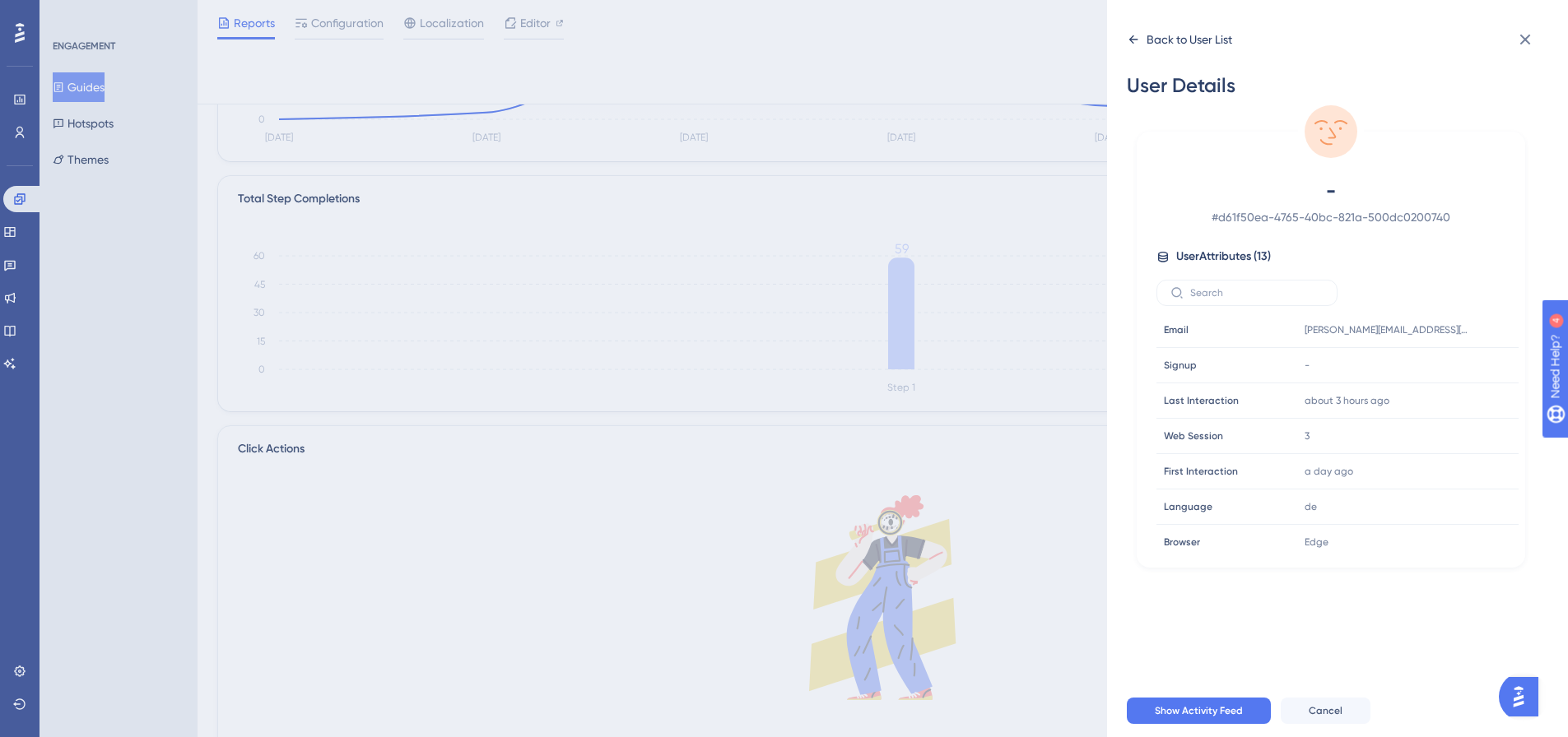
click at [1163, 49] on div "Back to User List" at bounding box center [1179, 40] width 105 height 26
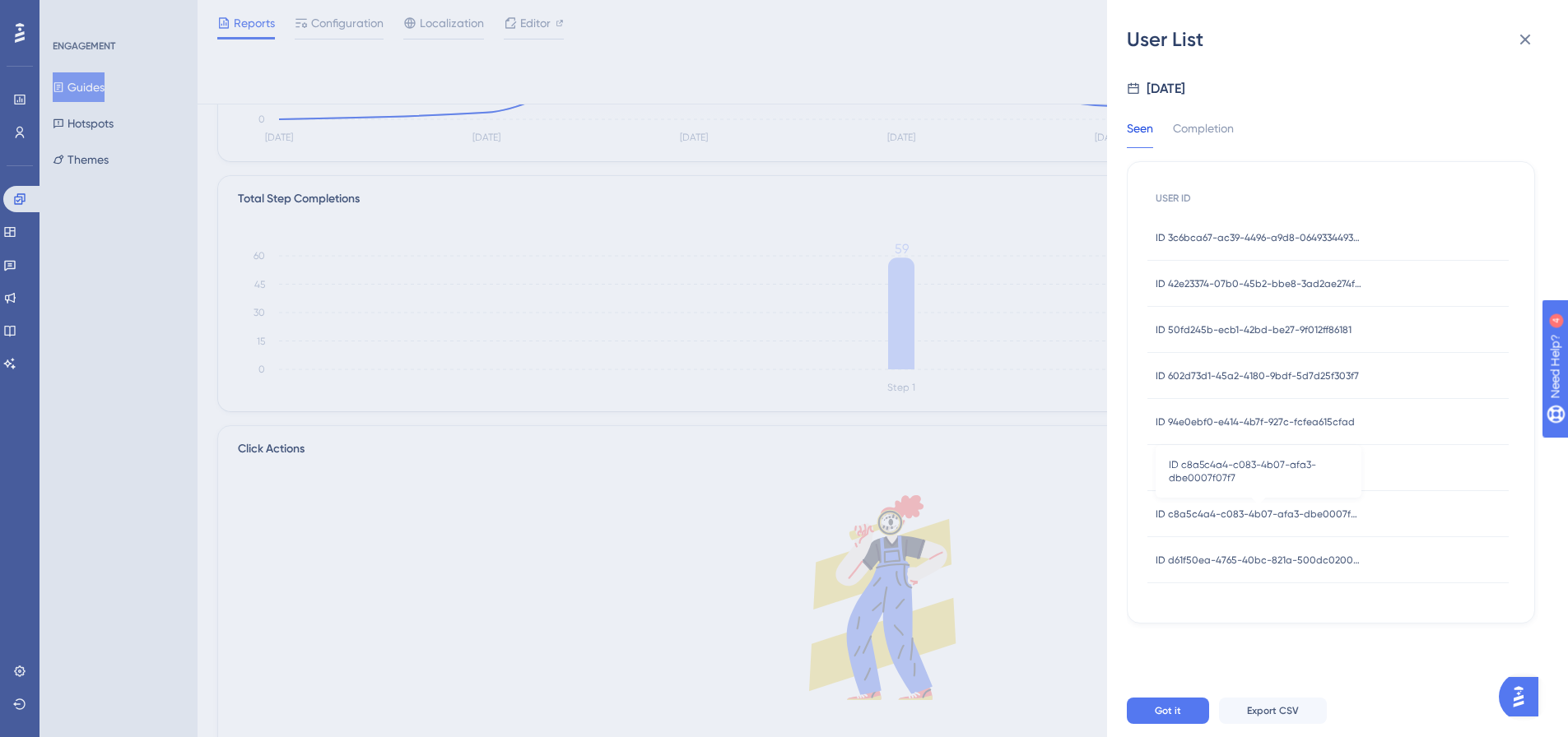
click at [1251, 514] on span "ID c8a5c4a4-c083-4b07-afa3-dbe0007f07f7" at bounding box center [1258, 514] width 206 height 13
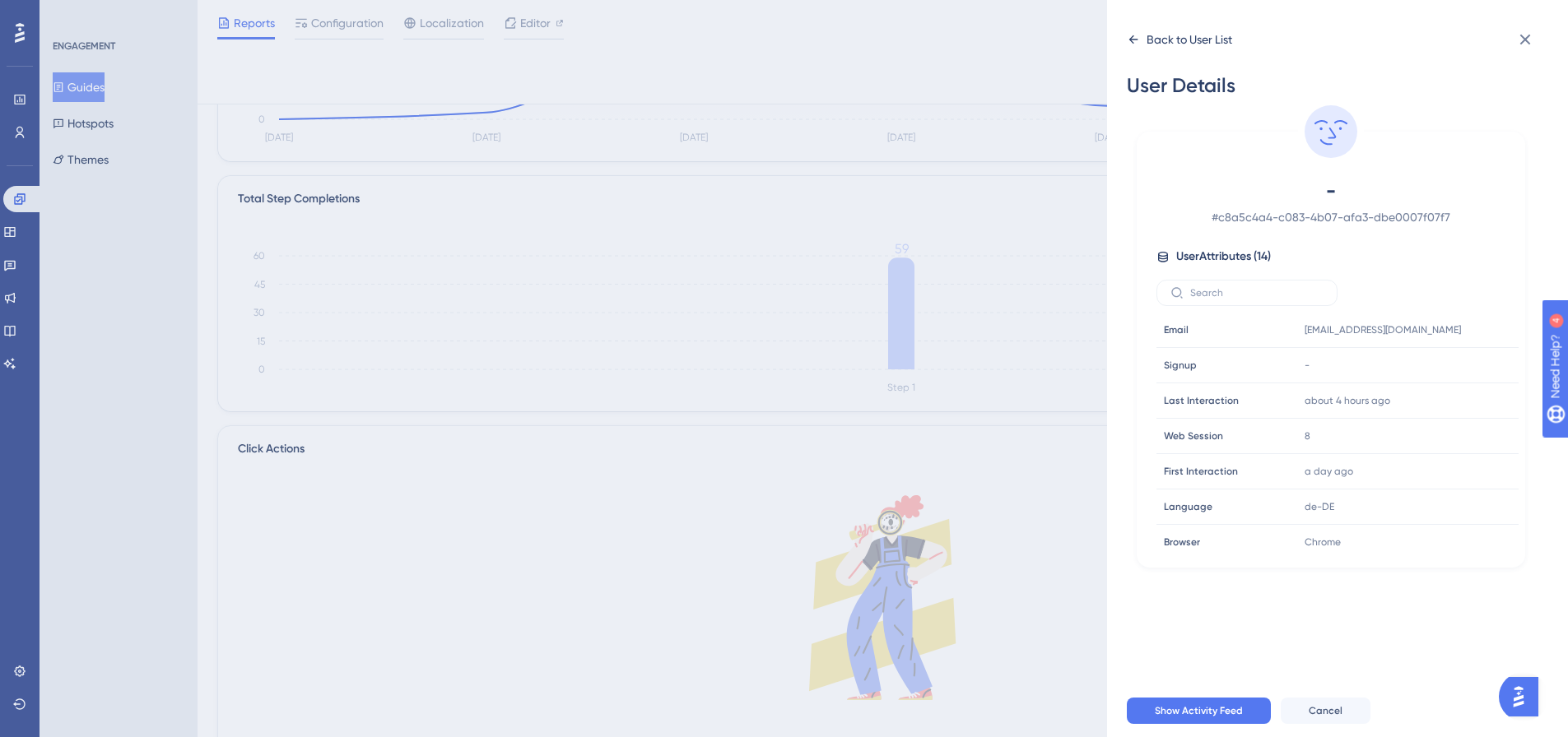
click at [1171, 29] on div "Back to User List" at bounding box center [1179, 40] width 105 height 26
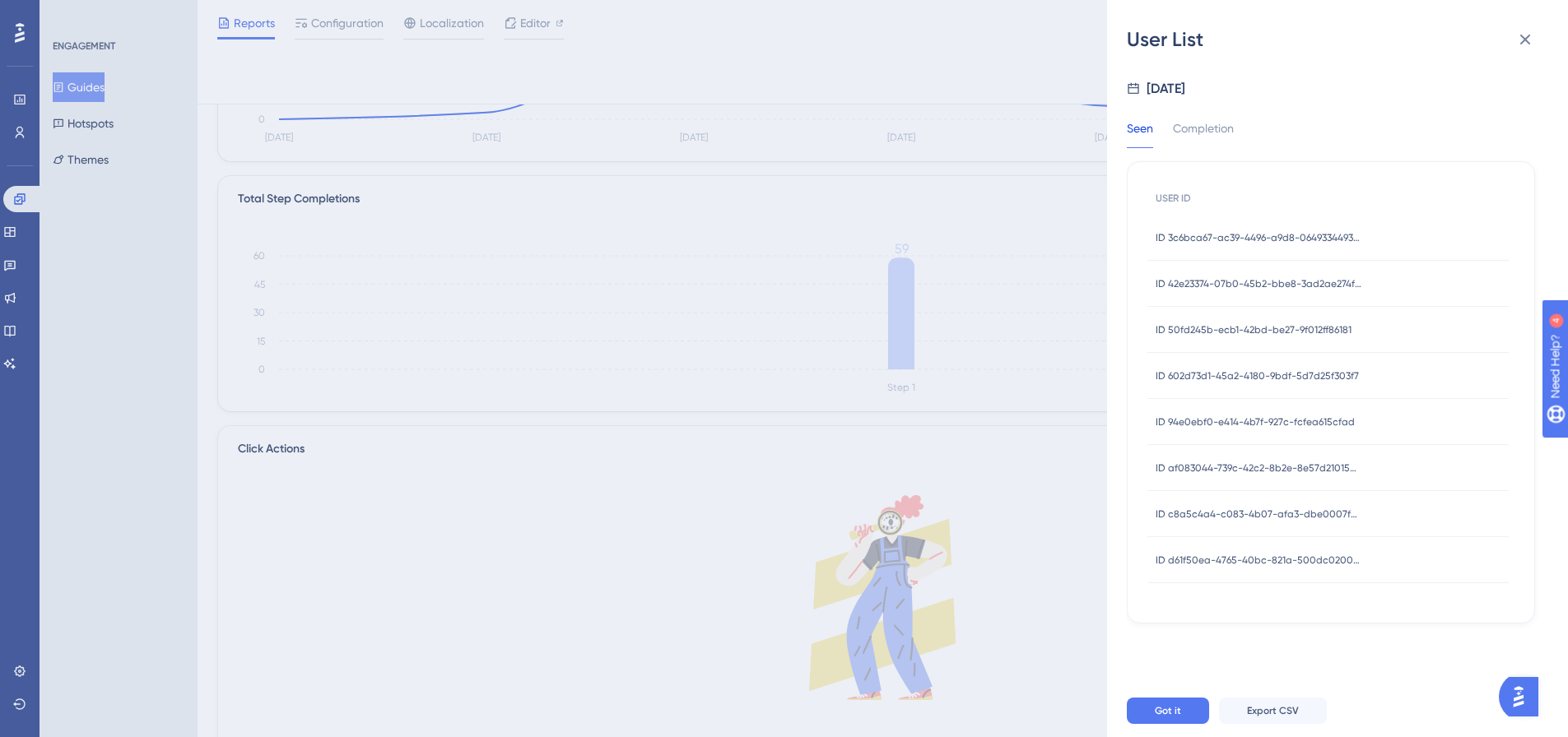
click at [1270, 463] on span "ID af083044-739c-42c2-8b2e-8e57d21015ae" at bounding box center [1258, 468] width 206 height 13
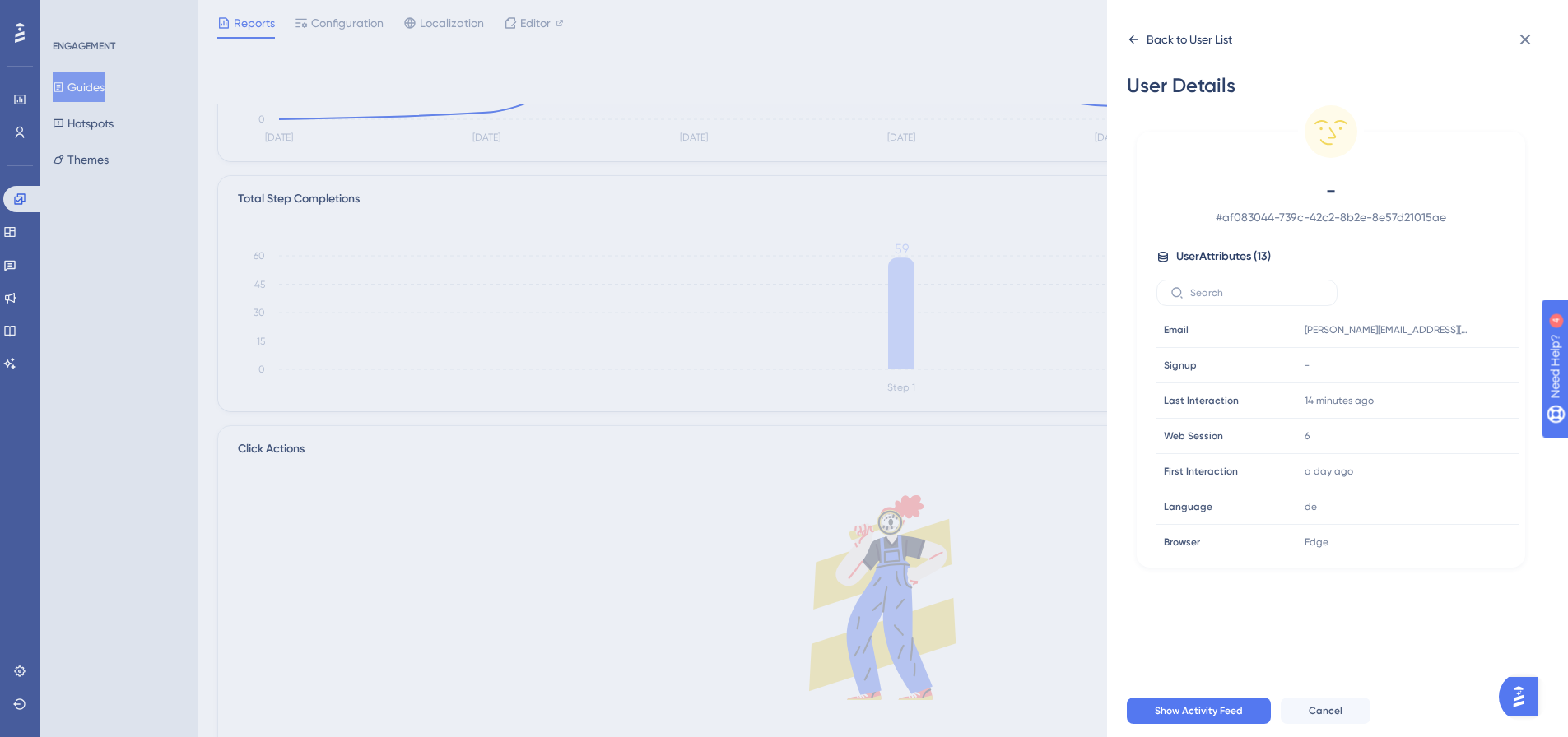
click at [1184, 34] on div "Back to User List" at bounding box center [1189, 40] width 86 height 19
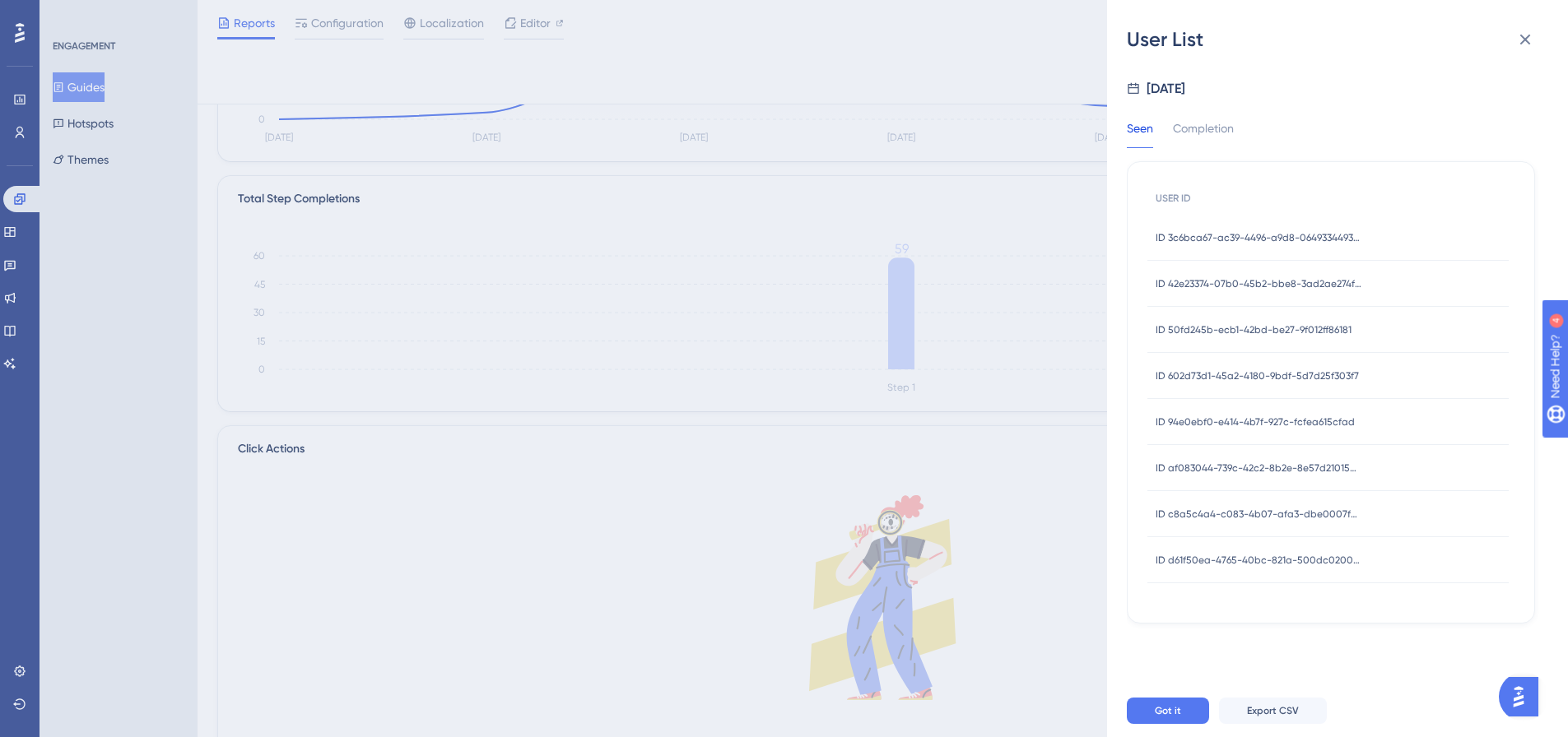
click at [1273, 402] on div "ID 94e0ebf0-e414-4b7f-927c-fcfea615cfad ID 94e0ebf0-e414-4b7f-927c-fcfea615cfad" at bounding box center [1255, 422] width 200 height 46
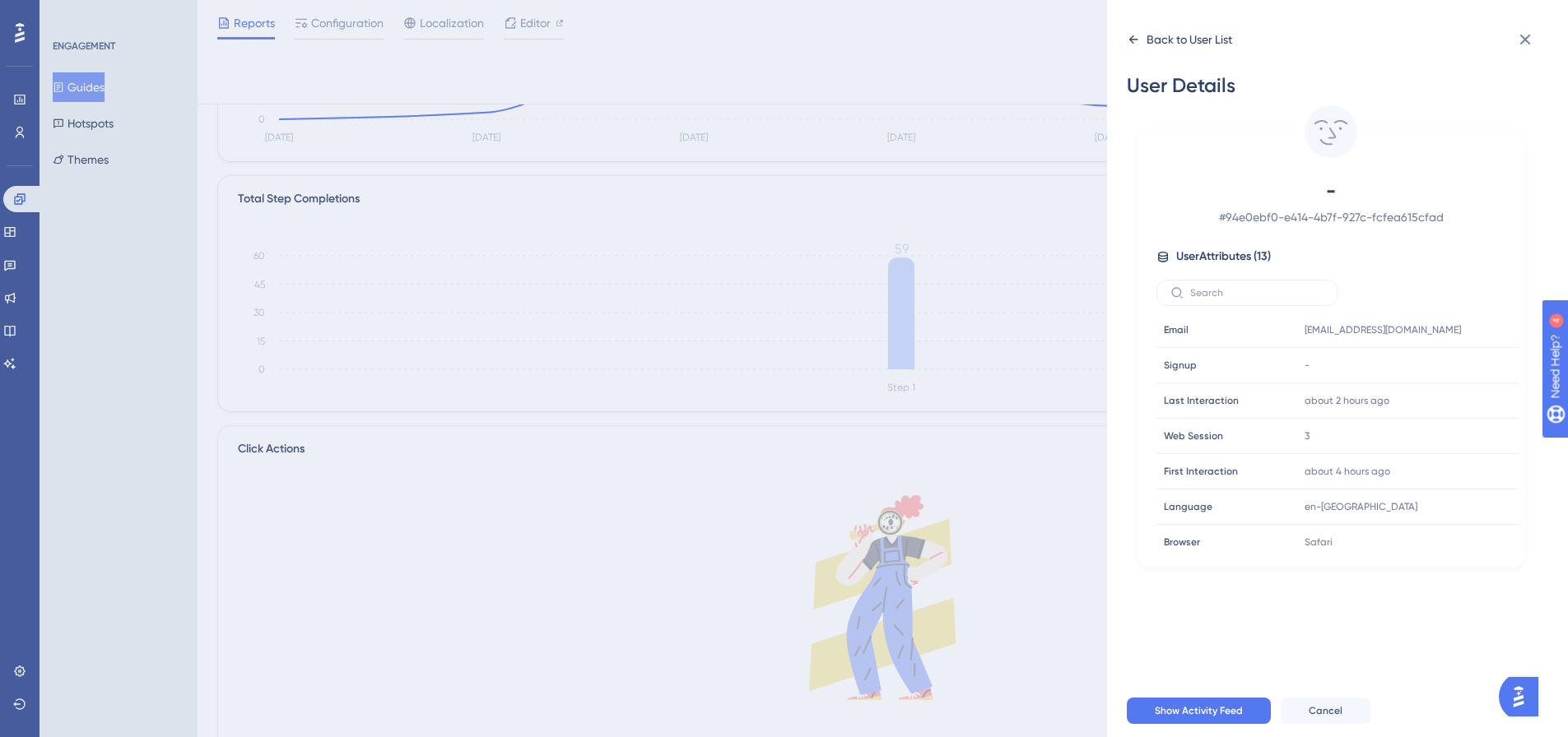
click at [1159, 43] on div "Back to User List" at bounding box center [1189, 40] width 86 height 19
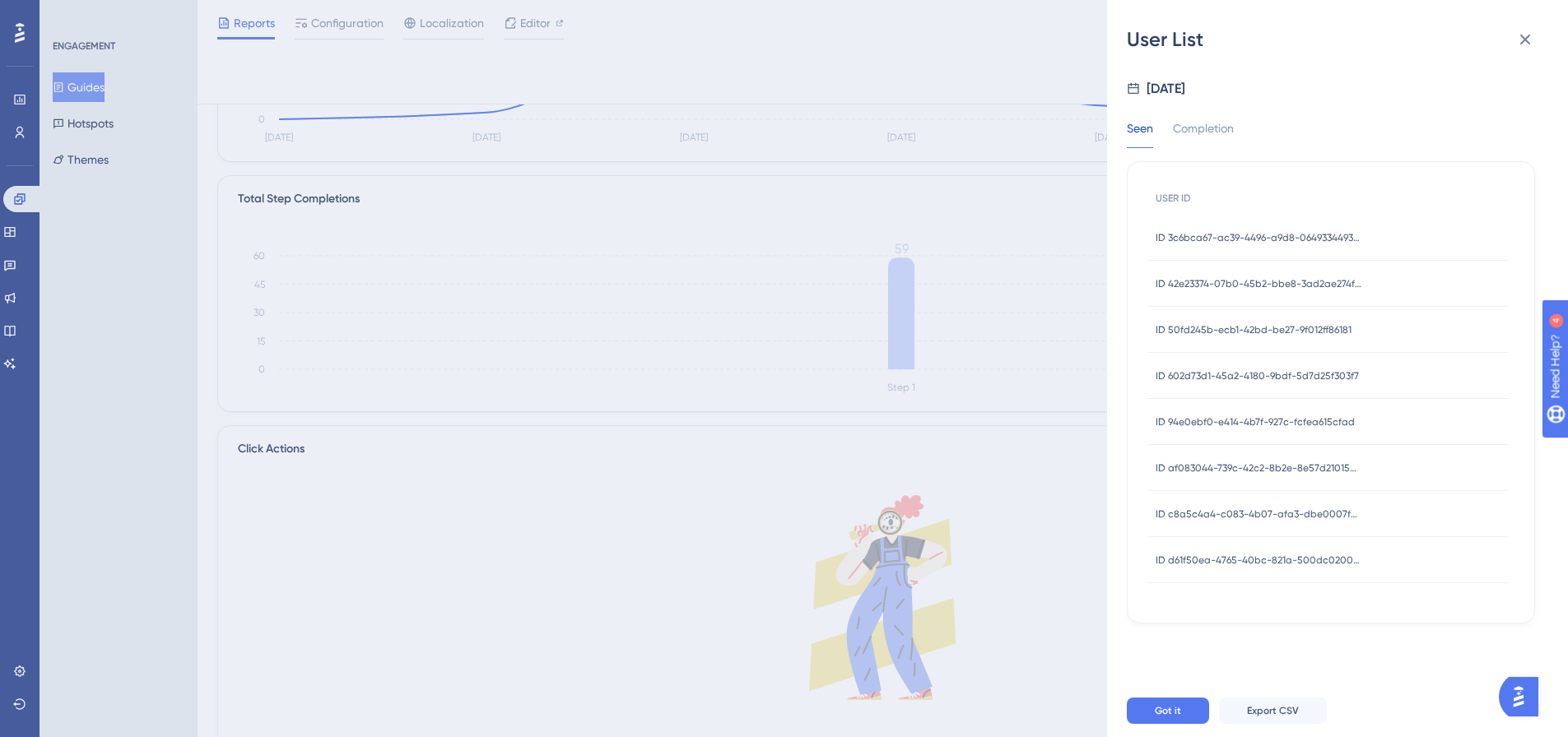
click at [1300, 328] on span "ID 50fd245b-ecb1-42bd-be27-9f012ff86181" at bounding box center [1254, 329] width 196 height 13
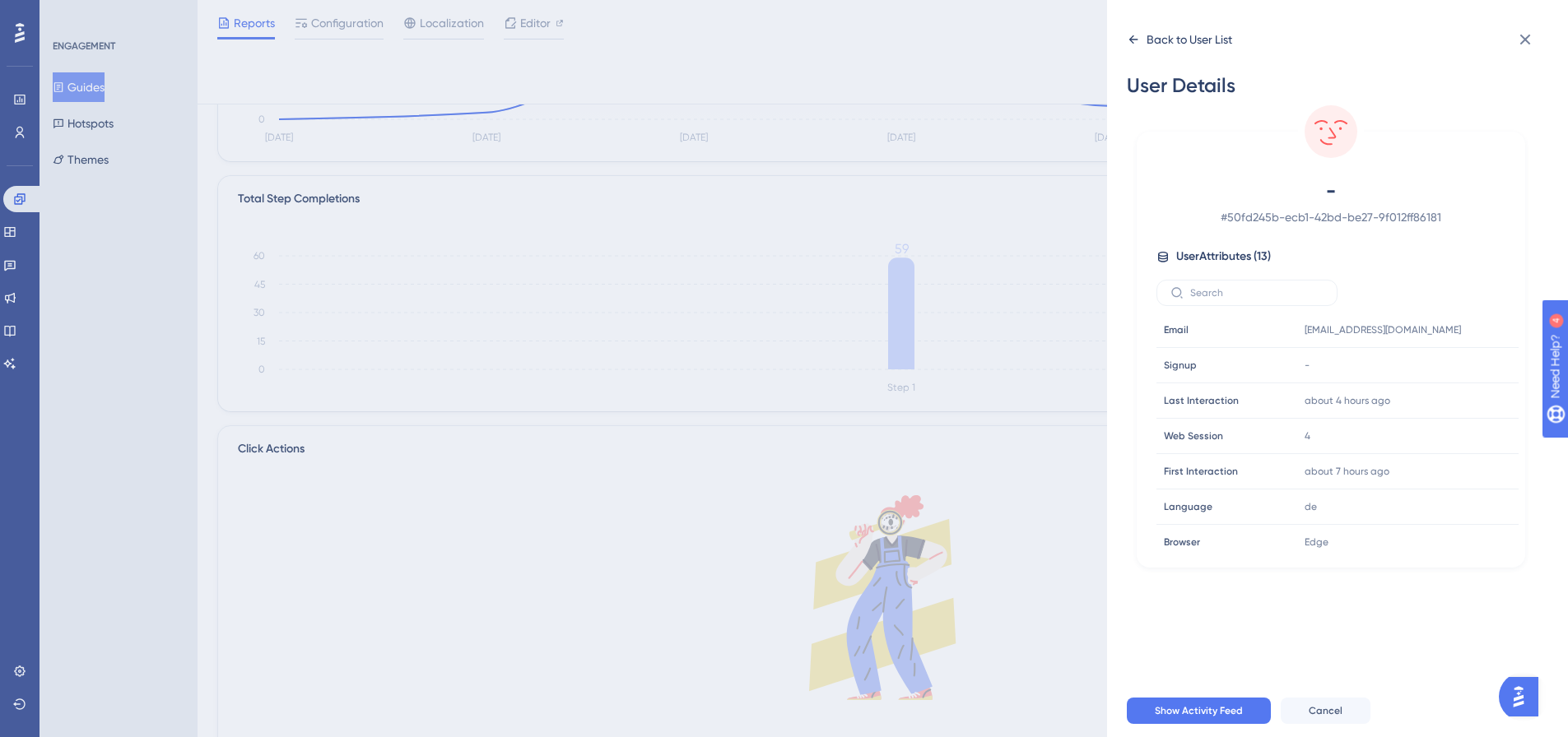
click at [1159, 38] on div "Back to User List" at bounding box center [1189, 40] width 86 height 19
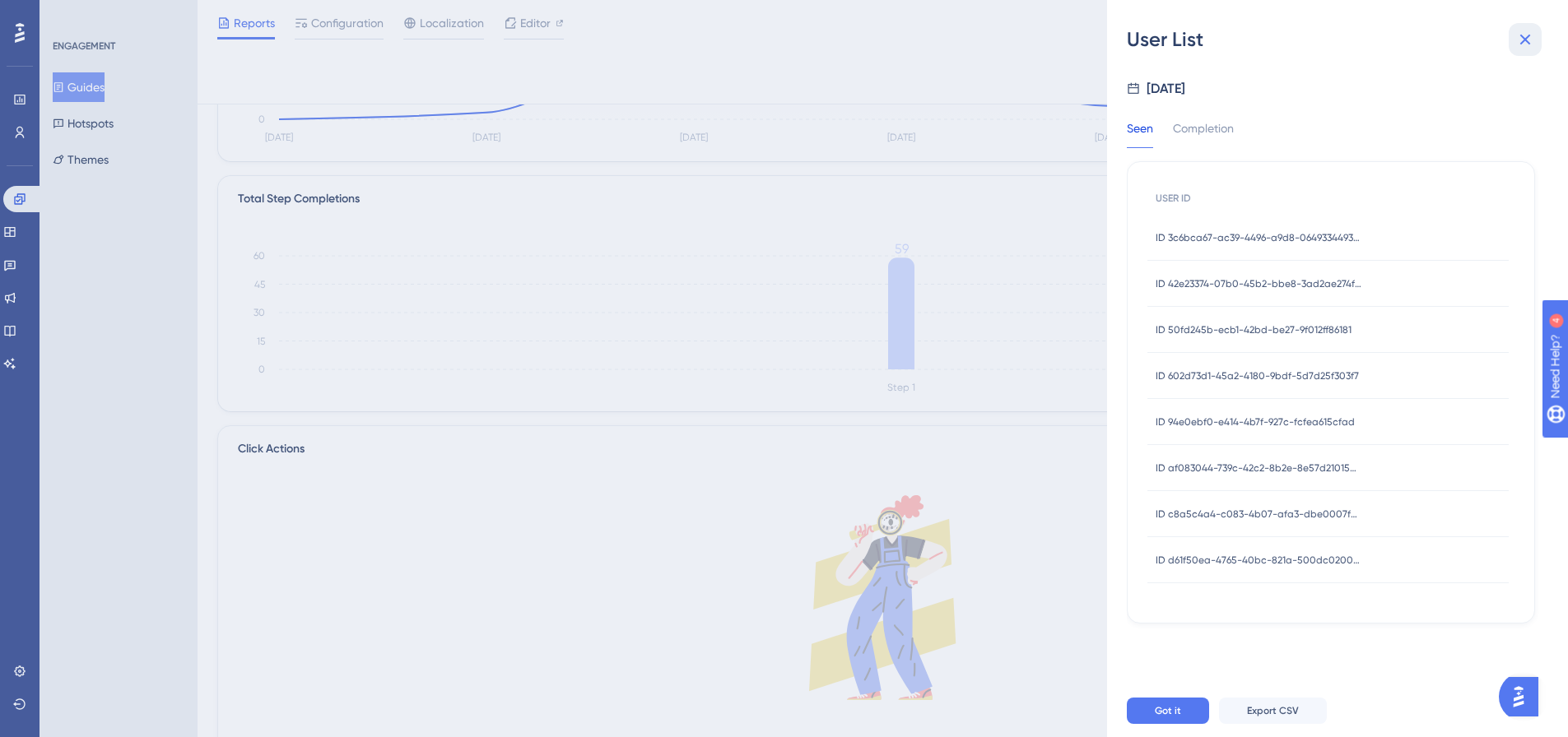
click at [1531, 47] on icon at bounding box center [1526, 40] width 19 height 19
